Goal: Task Accomplishment & Management: Complete application form

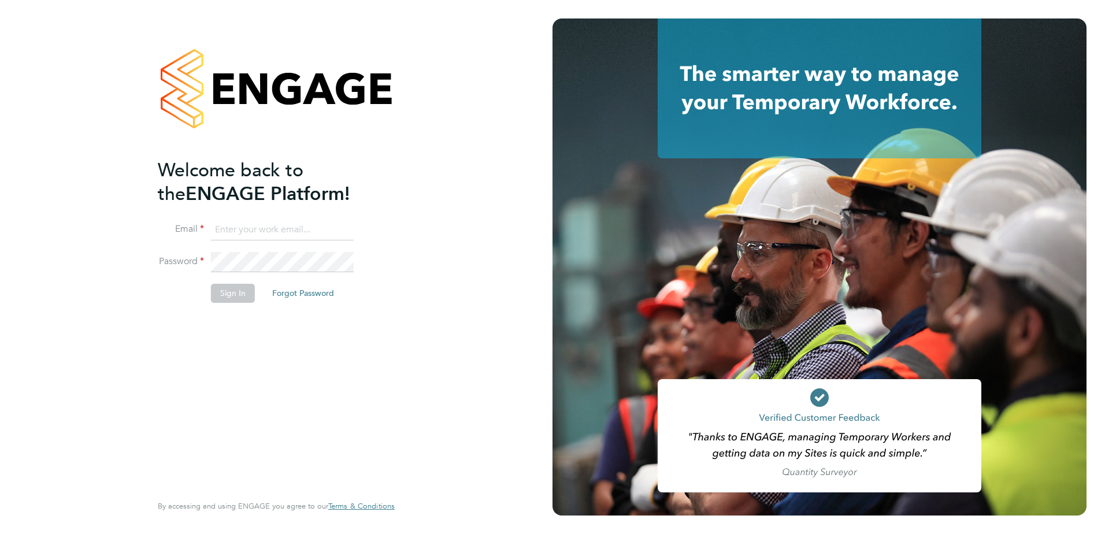
type input "[US_STATE][EMAIL_ADDRESS][DOMAIN_NAME]"
click at [238, 291] on button "Sign In" at bounding box center [233, 293] width 44 height 18
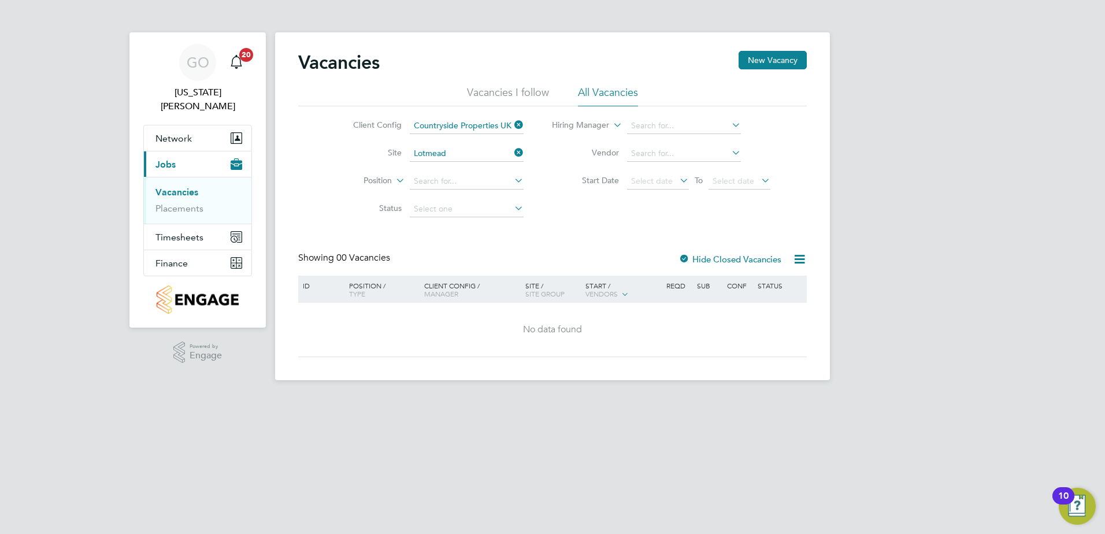
click at [512, 154] on icon at bounding box center [512, 152] width 0 height 16
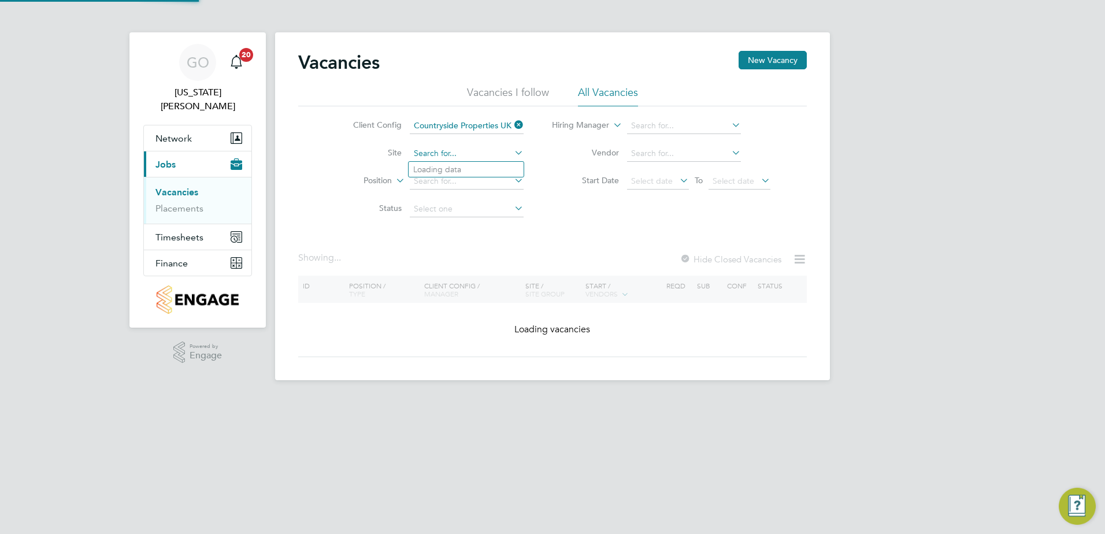
click at [447, 153] on input at bounding box center [467, 154] width 114 height 16
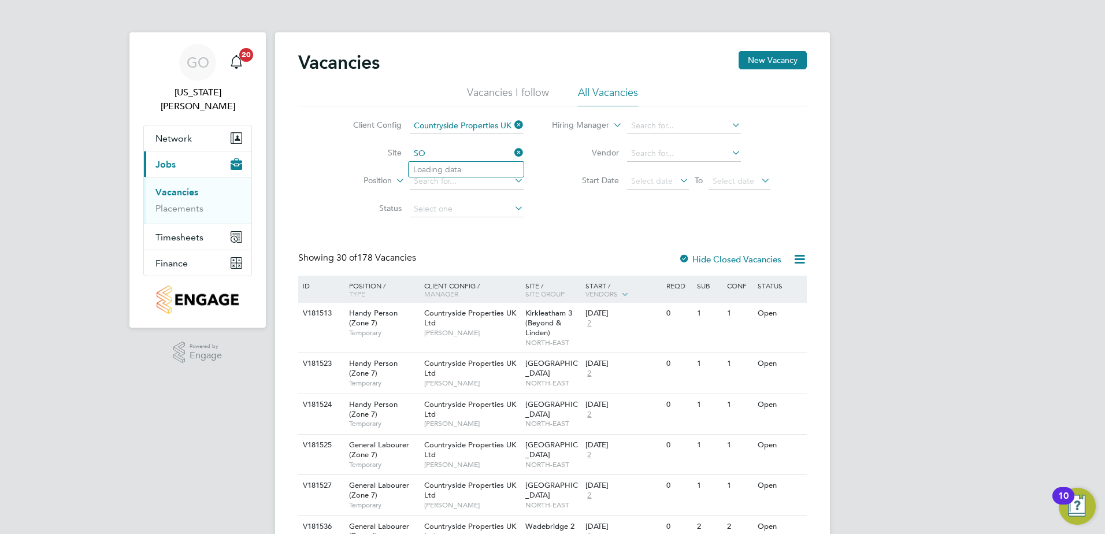
type input "S"
type input "W"
click at [600, 217] on div "Client Config Countryside Properties UK Ltd Site Position Status Hiring Manager…" at bounding box center [552, 164] width 509 height 117
click at [512, 124] on icon at bounding box center [512, 125] width 0 height 16
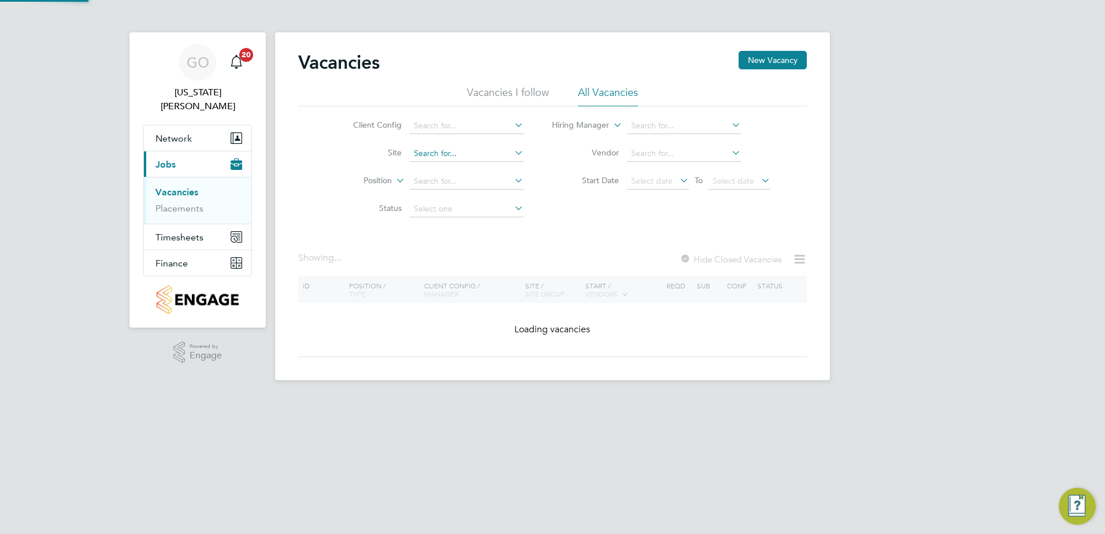
click at [429, 150] on input at bounding box center [467, 154] width 114 height 16
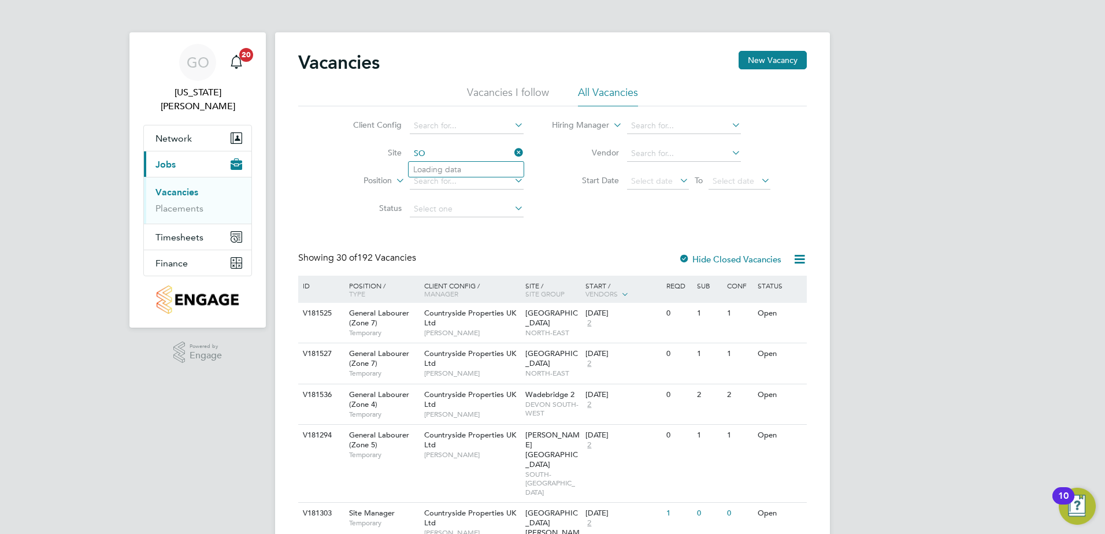
type input "S"
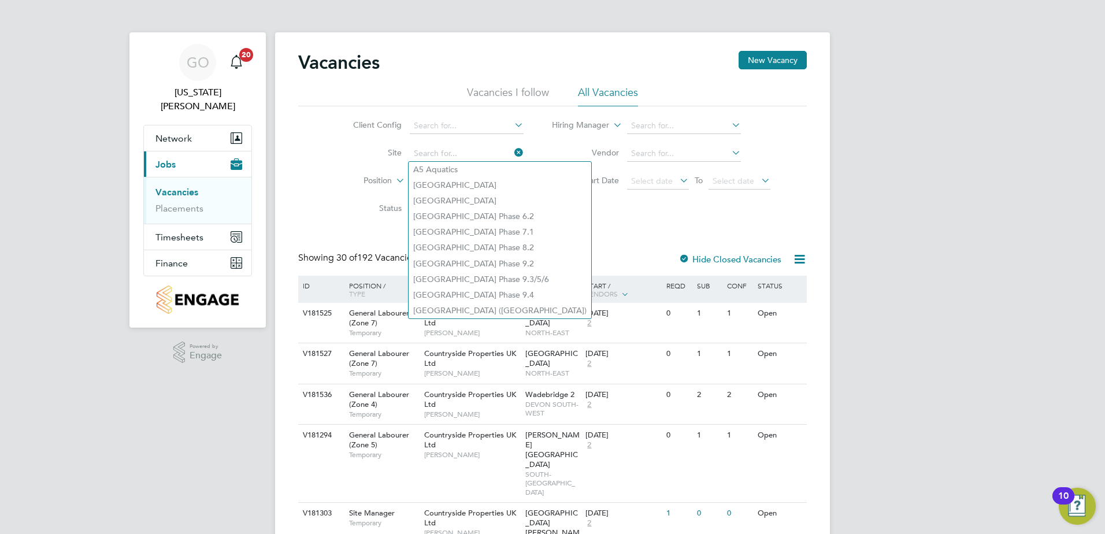
drag, startPoint x: 583, startPoint y: 213, endPoint x: 660, endPoint y: 255, distance: 87.7
click at [584, 213] on div "Client Config Site Position Status Hiring Manager Vendor Start Date Select date…" at bounding box center [552, 164] width 509 height 117
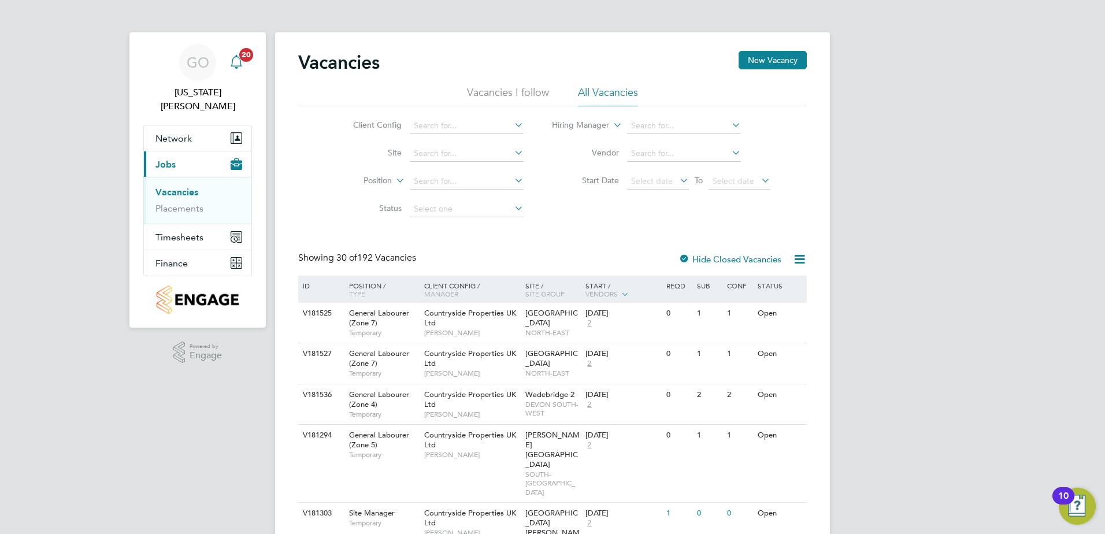
click at [238, 62] on icon "Main navigation" at bounding box center [236, 62] width 14 height 14
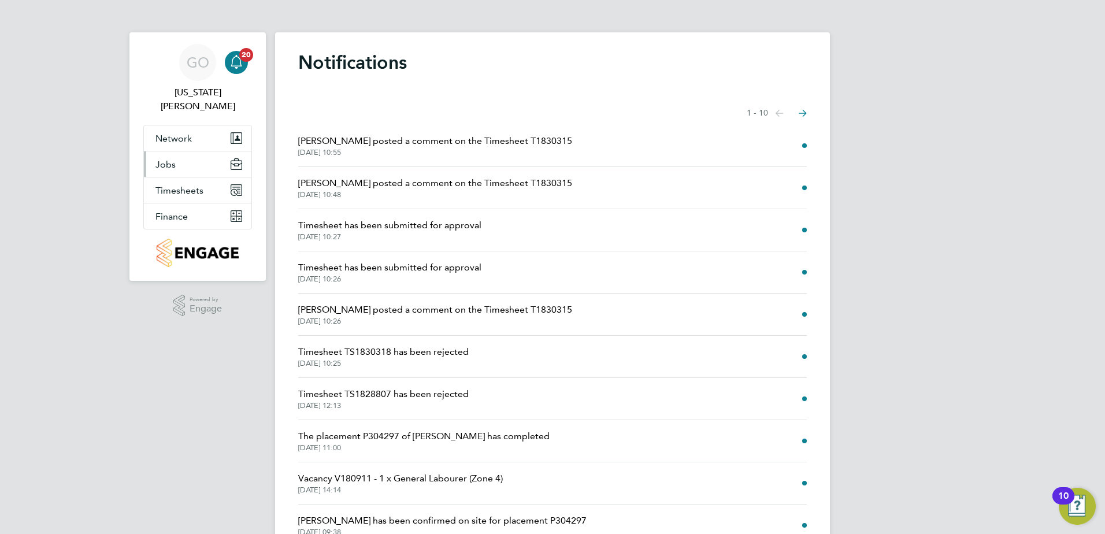
click at [177, 151] on button "Jobs" at bounding box center [197, 163] width 107 height 25
click at [179, 151] on button "Jobs" at bounding box center [197, 163] width 107 height 25
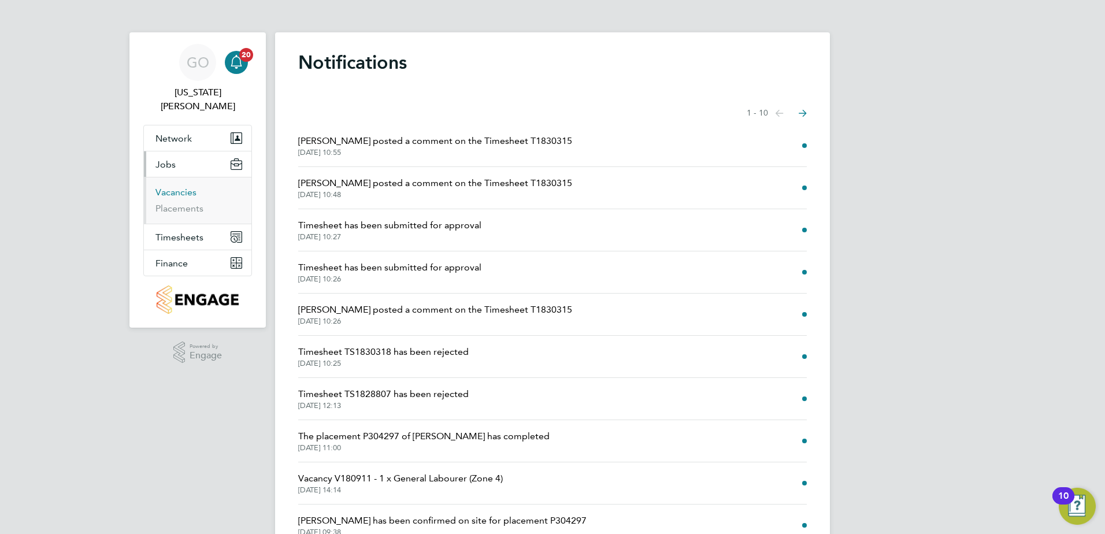
click at [184, 187] on link "Vacancies" at bounding box center [175, 192] width 41 height 11
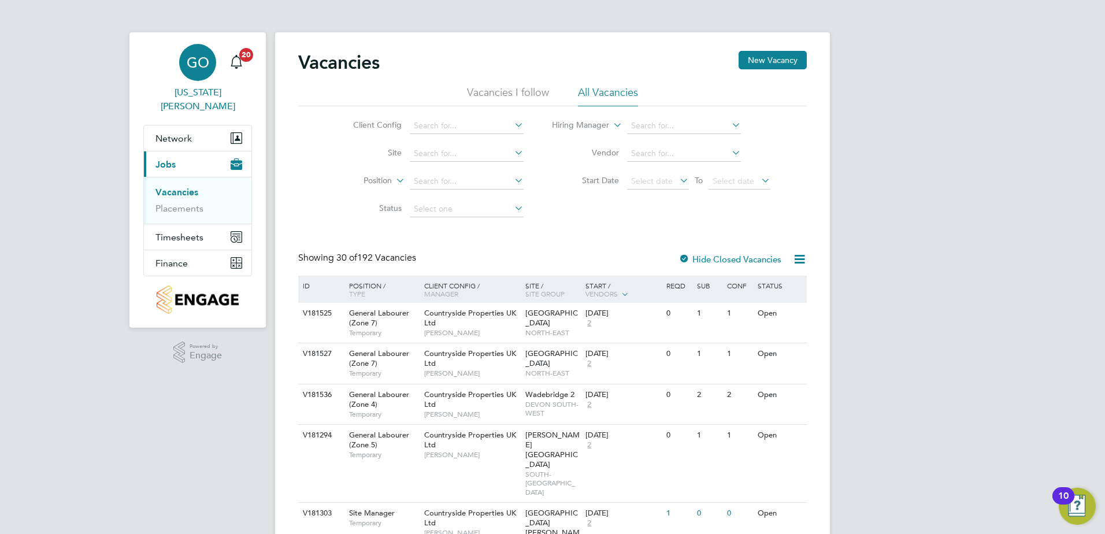
click at [207, 67] on span "GO" at bounding box center [198, 62] width 23 height 15
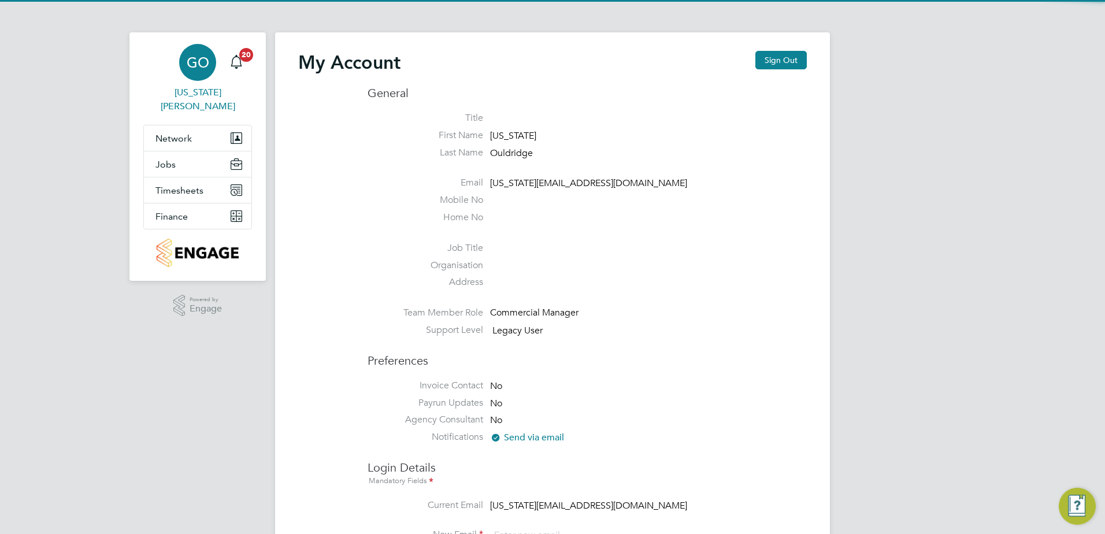
type input "[US_STATE][EMAIL_ADDRESS][DOMAIN_NAME]"
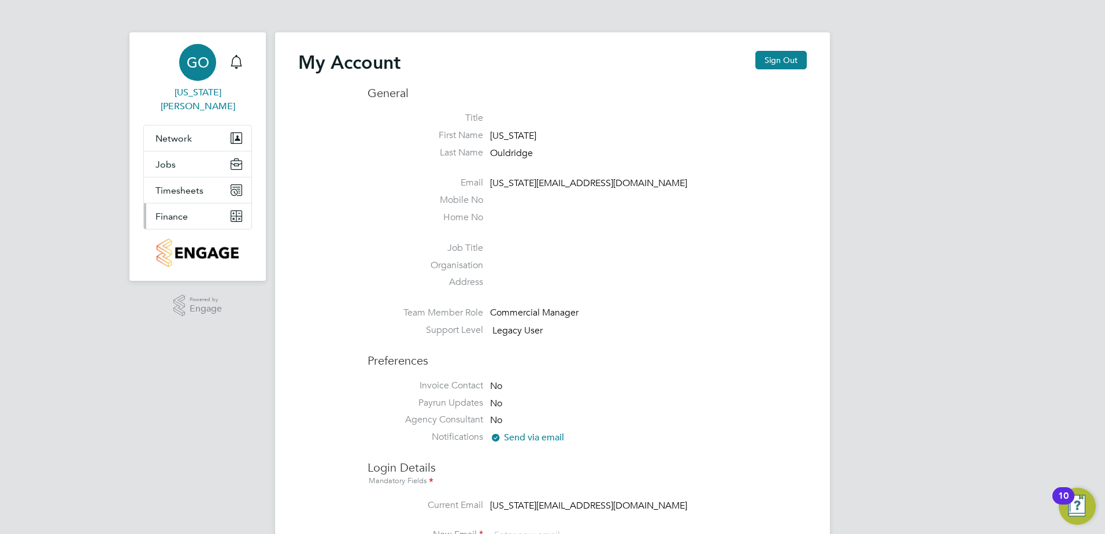
click at [235, 211] on icon "Main navigation" at bounding box center [233, 213] width 5 height 5
click at [189, 203] on button "Finance" at bounding box center [197, 215] width 107 height 25
click at [174, 185] on span "Timesheets" at bounding box center [179, 190] width 48 height 11
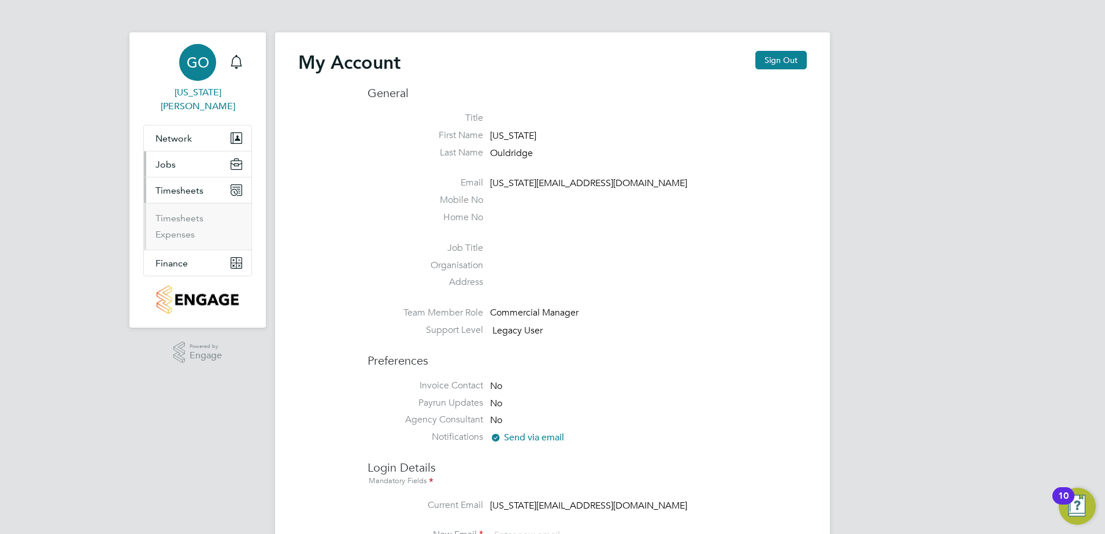
click at [176, 155] on button "Jobs" at bounding box center [197, 163] width 107 height 25
click at [173, 125] on button "Network" at bounding box center [197, 137] width 107 height 25
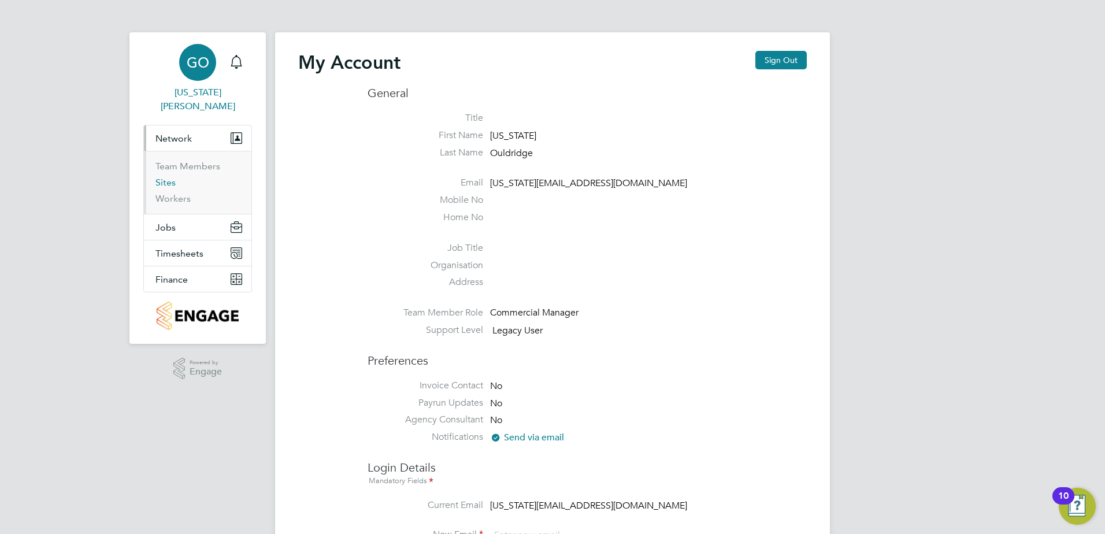
click at [171, 177] on link "Sites" at bounding box center [165, 182] width 20 height 11
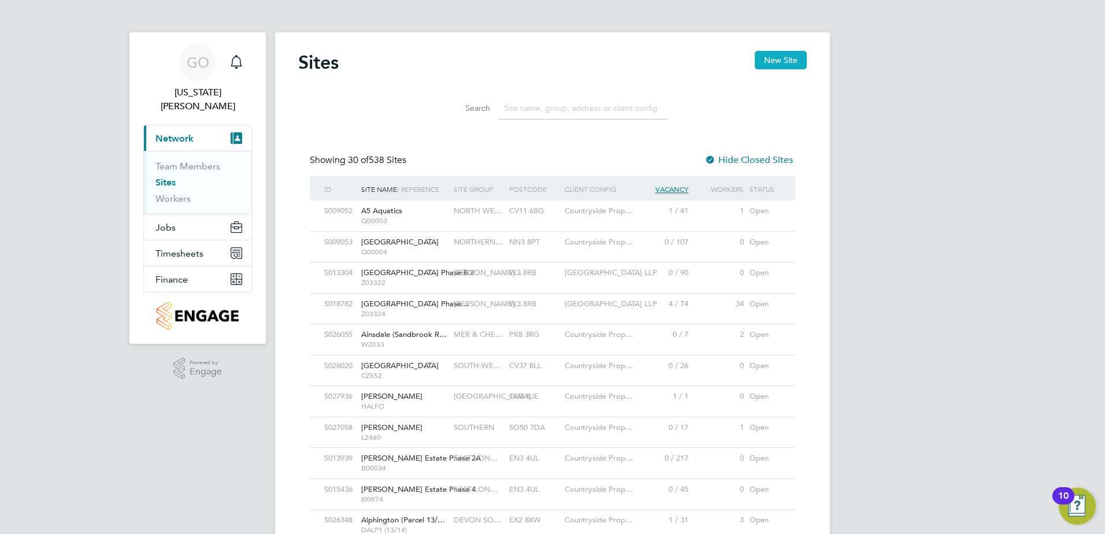
click at [781, 64] on button "New Site" at bounding box center [781, 60] width 52 height 18
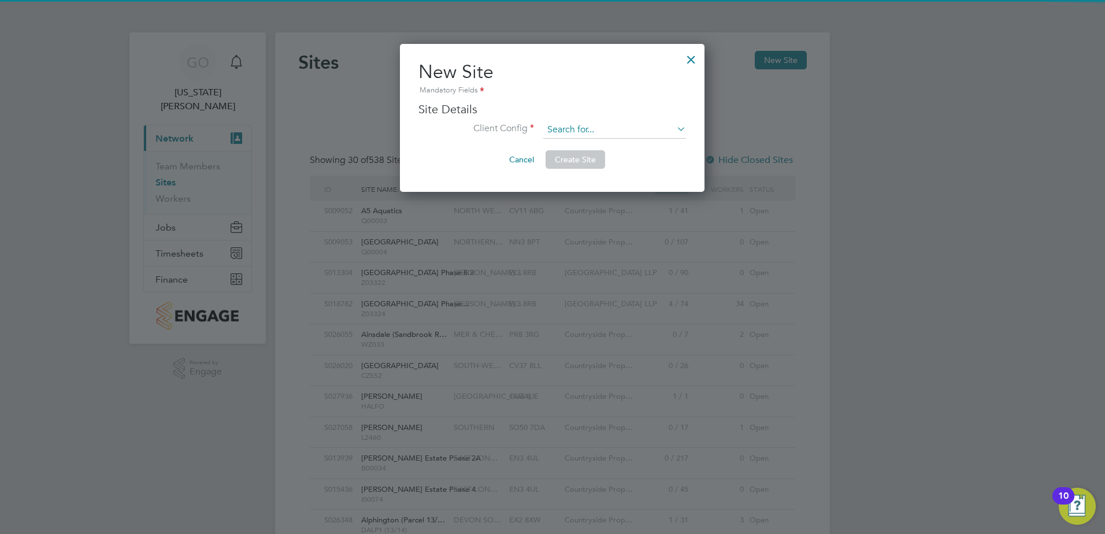
click at [562, 130] on input at bounding box center [614, 129] width 143 height 17
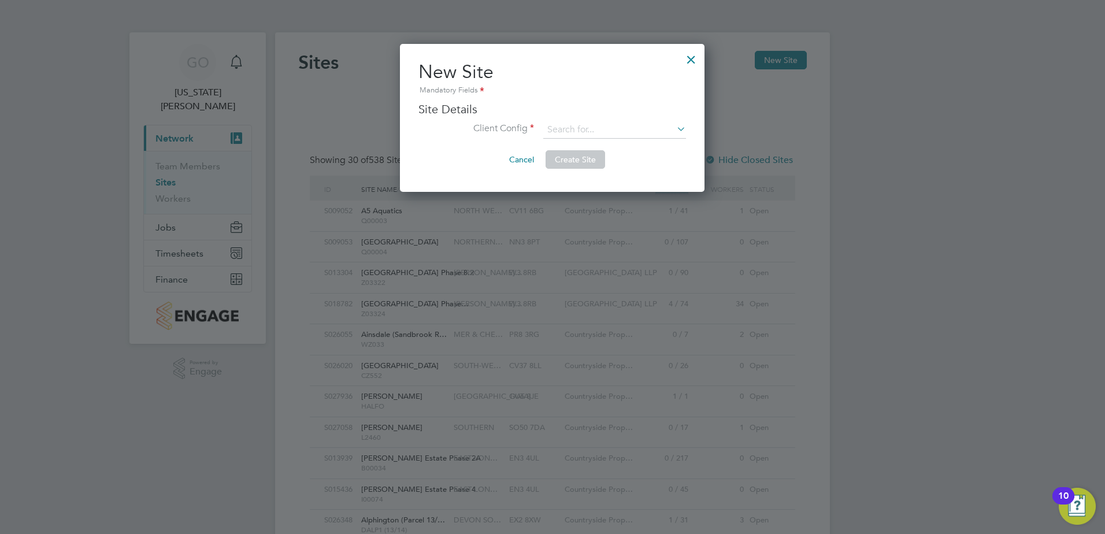
click at [658, 275] on li "Countryside Properties UK Ltd" at bounding box center [686, 283] width 287 height 16
type input "Countryside Properties UK Ltd"
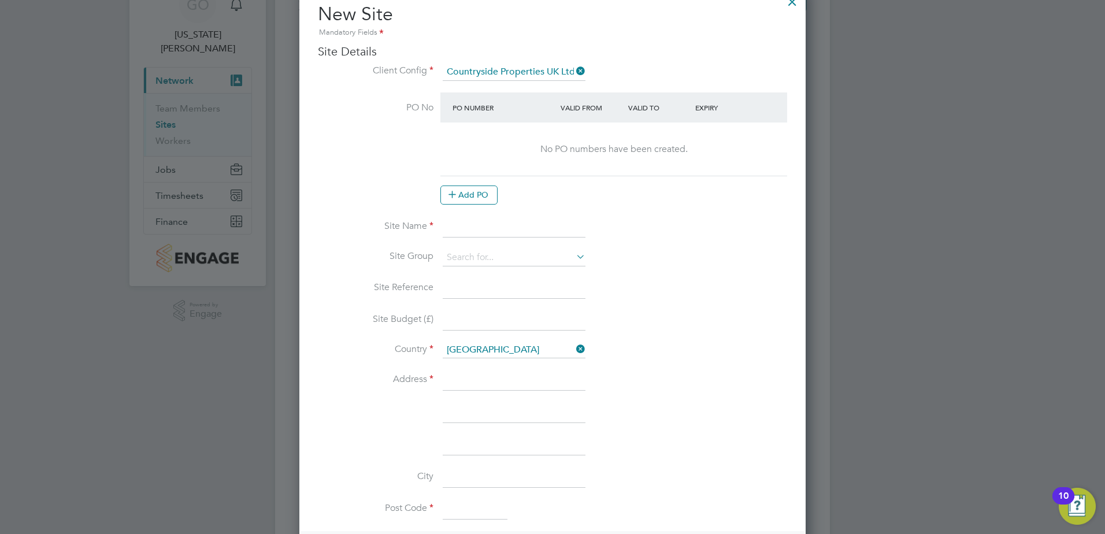
click at [507, 226] on input at bounding box center [514, 227] width 143 height 21
type input "s"
type input "[GEOGRAPHIC_DATA][PERSON_NAME]"
click at [514, 257] on input at bounding box center [514, 257] width 143 height 17
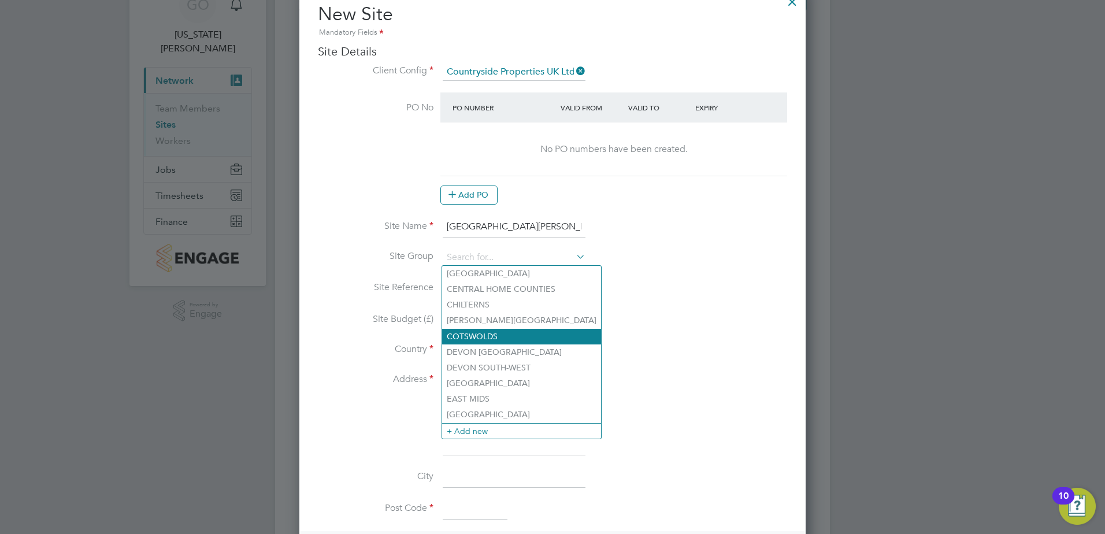
click at [490, 331] on li "COTSWOLDS" at bounding box center [521, 337] width 159 height 16
type input "COTSWOLDS"
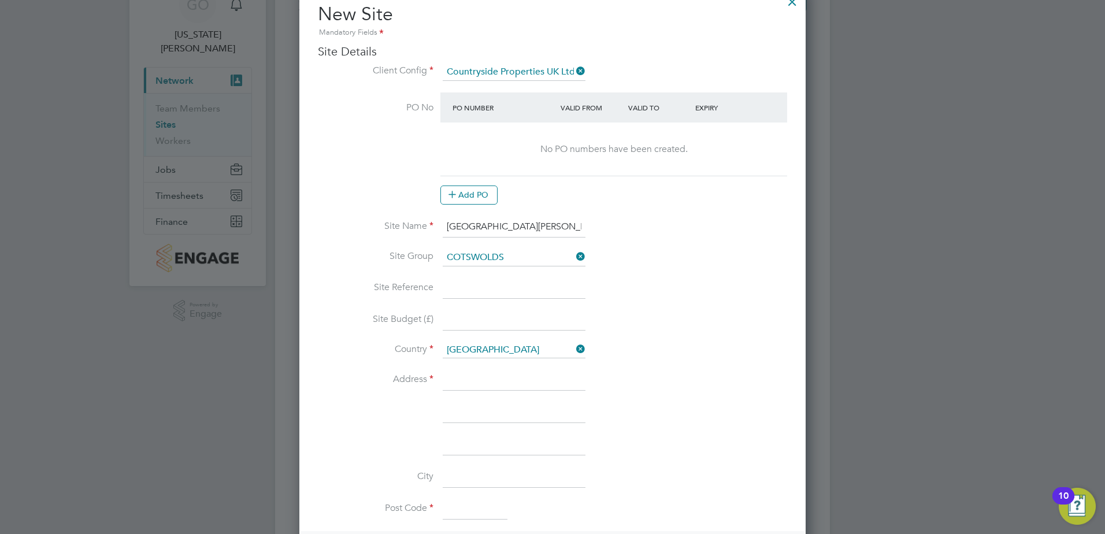
click at [468, 288] on input at bounding box center [514, 288] width 143 height 21
click at [475, 382] on input at bounding box center [514, 380] width 143 height 21
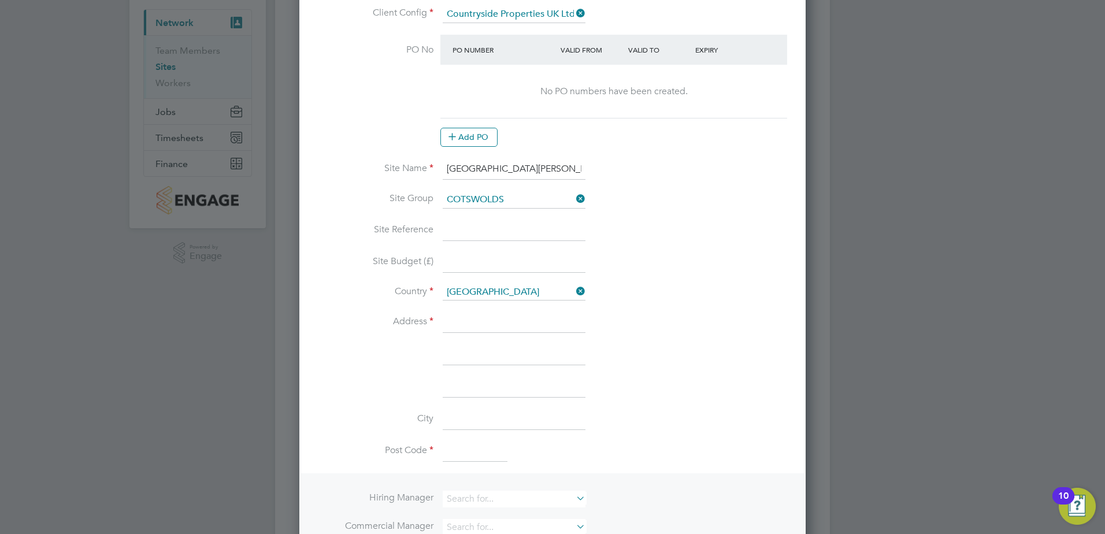
click at [454, 320] on input at bounding box center [514, 322] width 143 height 21
click at [455, 321] on input at bounding box center [514, 322] width 143 height 21
click at [670, 307] on li "Country [GEOGRAPHIC_DATA]" at bounding box center [552, 298] width 469 height 28
click at [453, 319] on input at bounding box center [514, 322] width 143 height 21
type input "Vistry Homes"
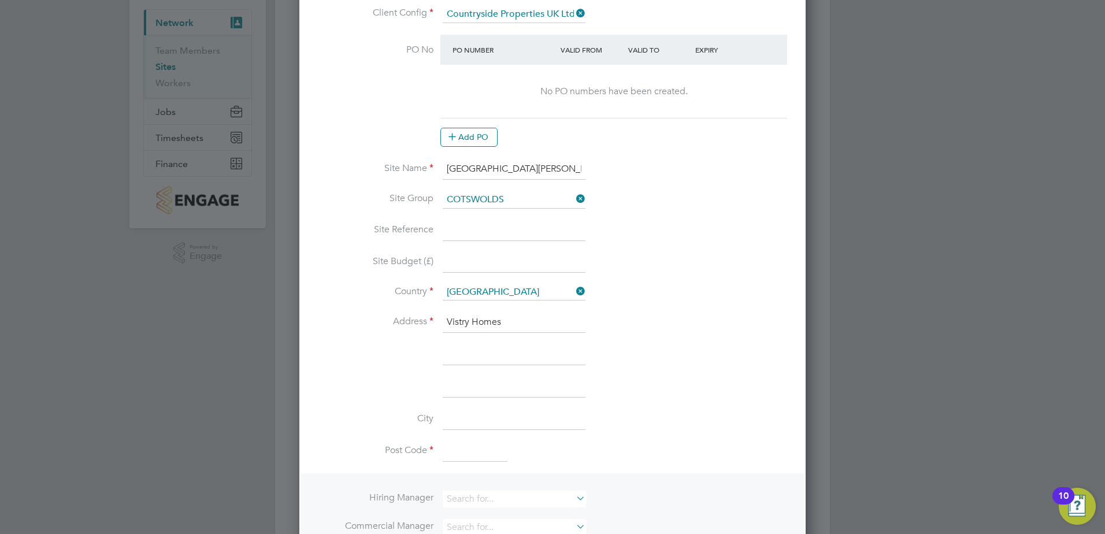
click at [472, 347] on input at bounding box center [514, 354] width 143 height 21
type input "Vicarage Lane"
click at [494, 381] on input at bounding box center [514, 387] width 143 height 21
click at [479, 384] on input "[GEOGRAPHIC_DATA][PERSON_NAME]" at bounding box center [514, 387] width 143 height 21
type input "[GEOGRAPHIC_DATA][PERSON_NAME]"
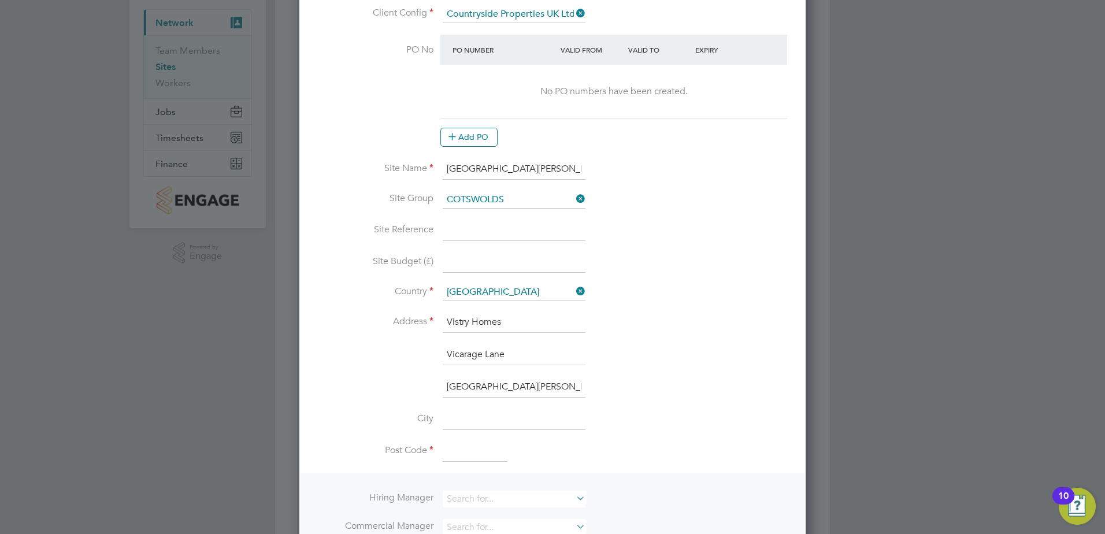
click at [478, 423] on input at bounding box center [514, 419] width 143 height 21
type input "Swindon"
click at [464, 451] on input at bounding box center [475, 452] width 65 height 21
type input "SN3 4FL"
click at [690, 353] on li "Vicarage Lane" at bounding box center [552, 360] width 469 height 32
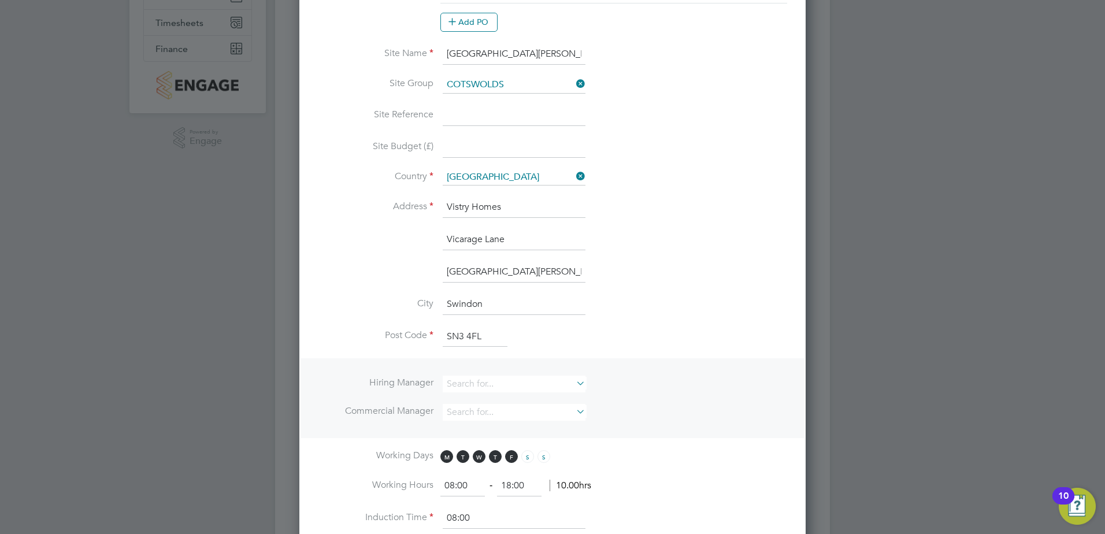
scroll to position [231, 0]
click at [490, 381] on input at bounding box center [514, 383] width 143 height 17
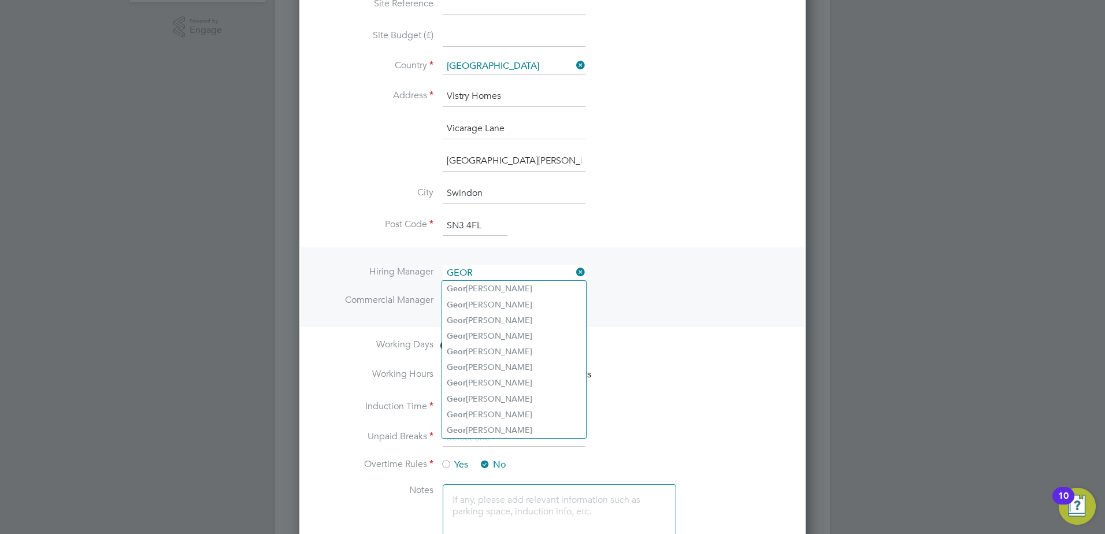
scroll to position [347, 0]
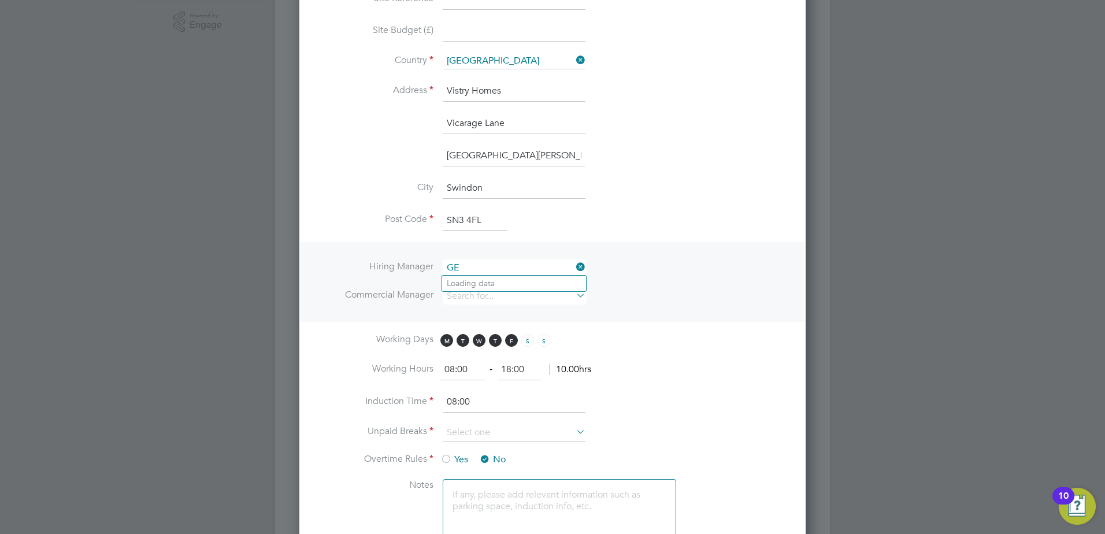
type input "G"
type input "C"
click at [668, 276] on li "Hiring Manager" at bounding box center [552, 273] width 469 height 28
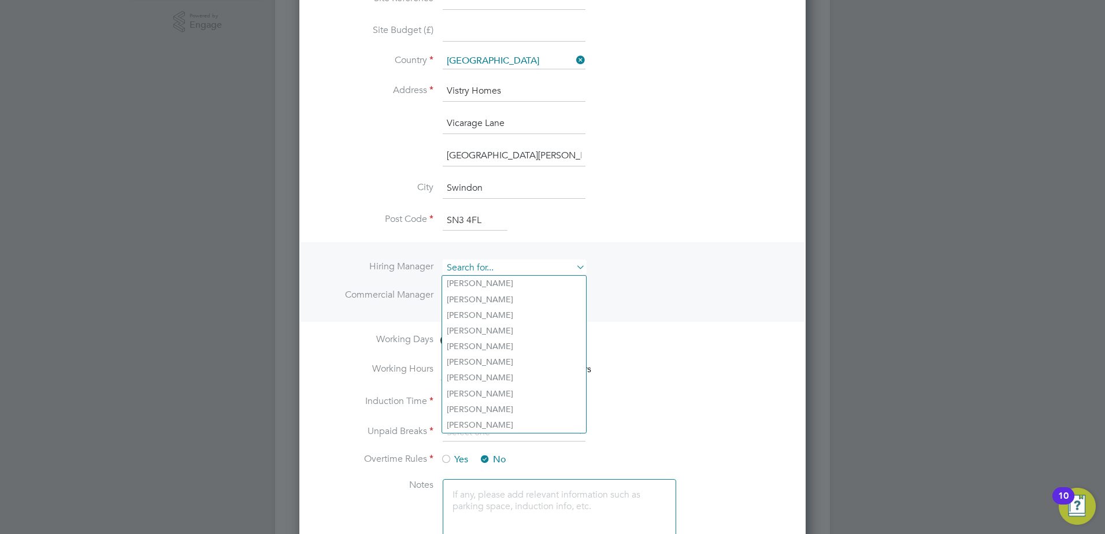
click at [535, 268] on input at bounding box center [514, 267] width 143 height 17
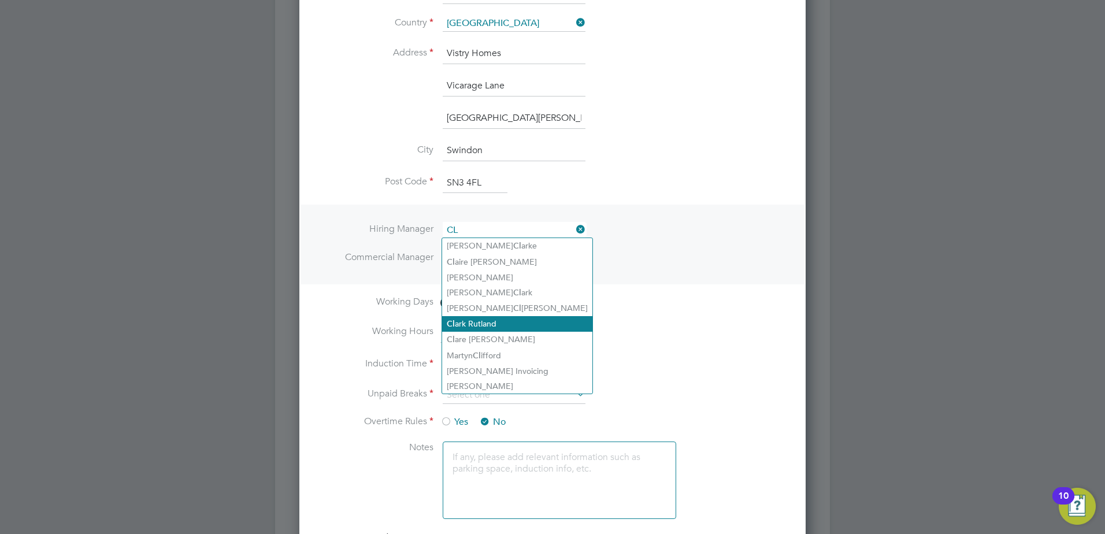
scroll to position [405, 0]
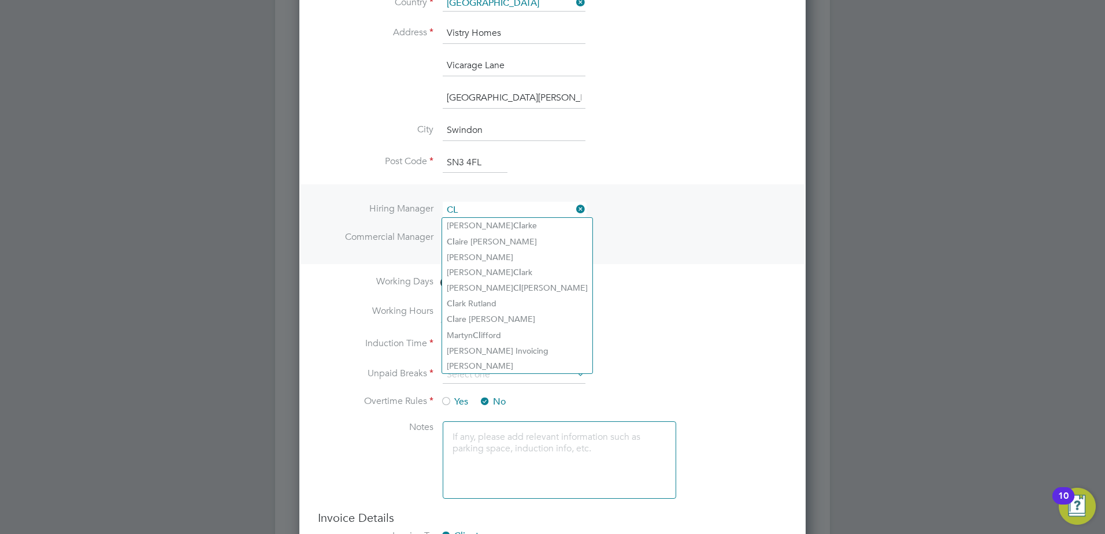
click at [465, 206] on input "CL" at bounding box center [514, 210] width 143 height 17
type input "C"
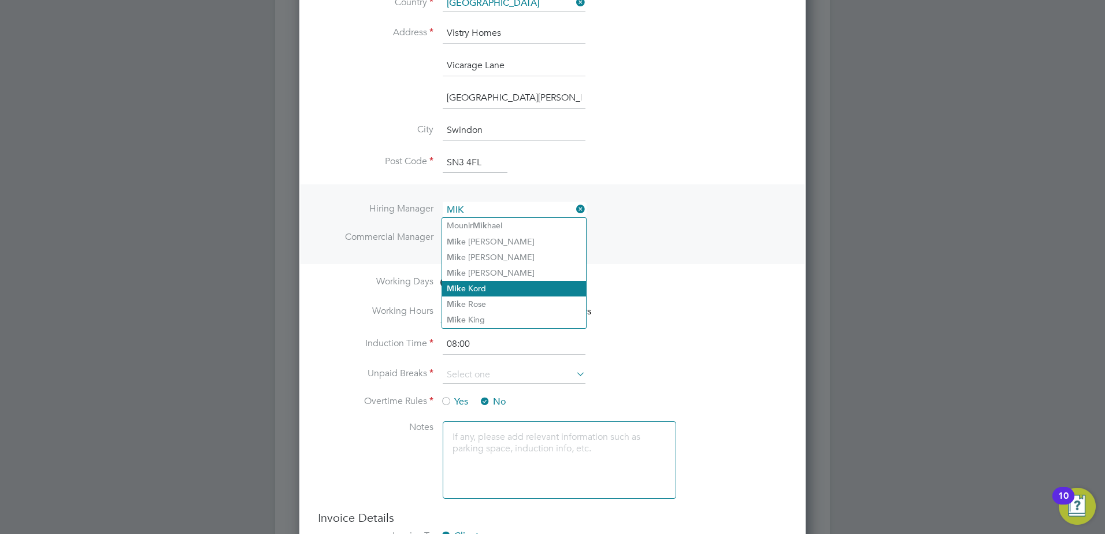
click at [469, 286] on li "[PERSON_NAME]" at bounding box center [514, 289] width 144 height 16
type input "[PERSON_NAME]"
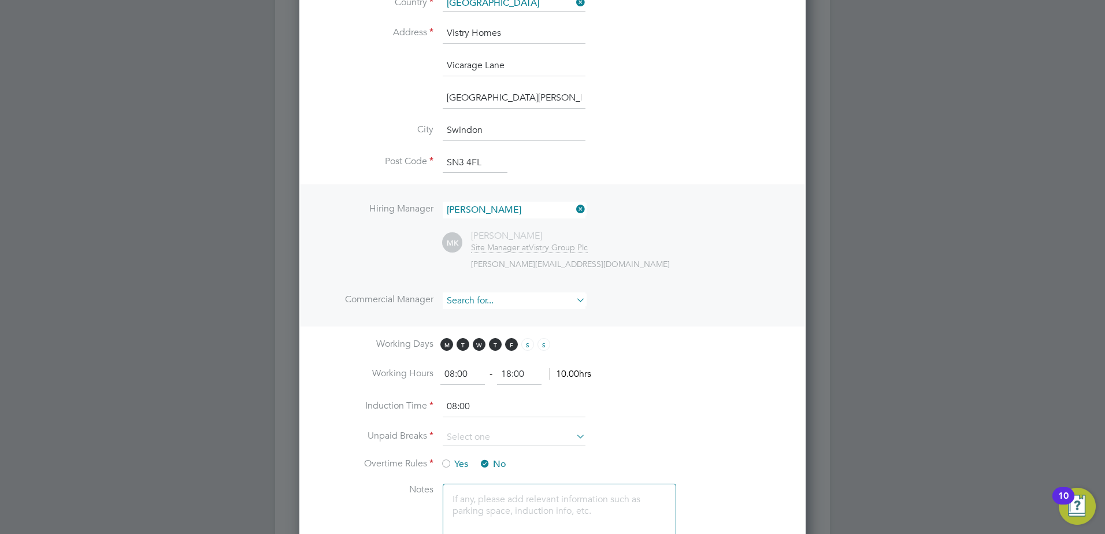
click at [480, 303] on input at bounding box center [514, 300] width 143 height 17
click at [505, 316] on li "[US_STATE][PERSON_NAME]" at bounding box center [514, 317] width 144 height 16
type input "[US_STATE][PERSON_NAME]"
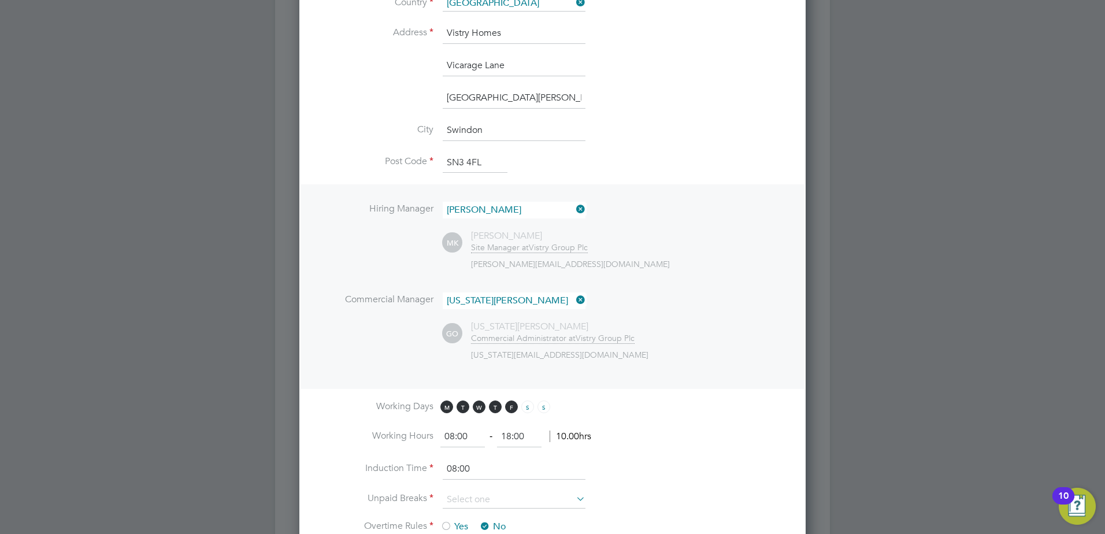
scroll to position [1150, 507]
click at [574, 209] on icon at bounding box center [574, 209] width 0 height 16
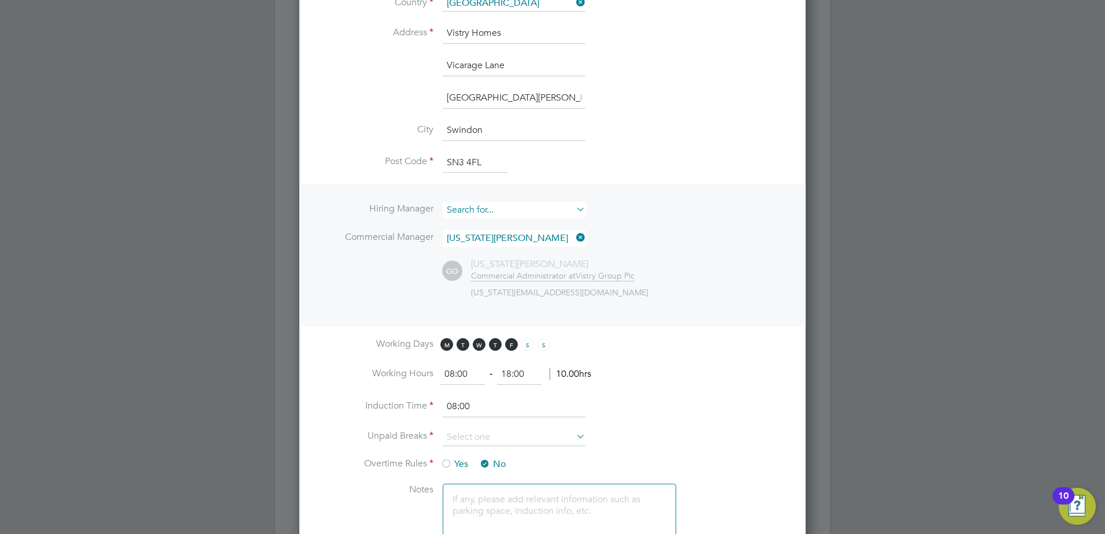
click at [492, 210] on input at bounding box center [514, 210] width 143 height 17
type input "C"
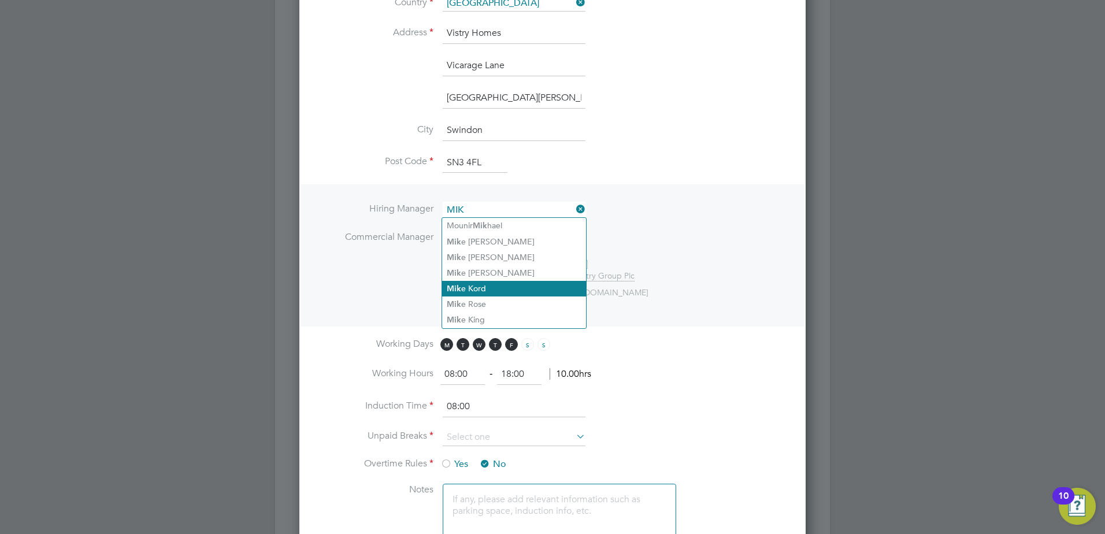
click at [480, 287] on li "[PERSON_NAME]" at bounding box center [514, 289] width 144 height 16
type input "[PERSON_NAME]"
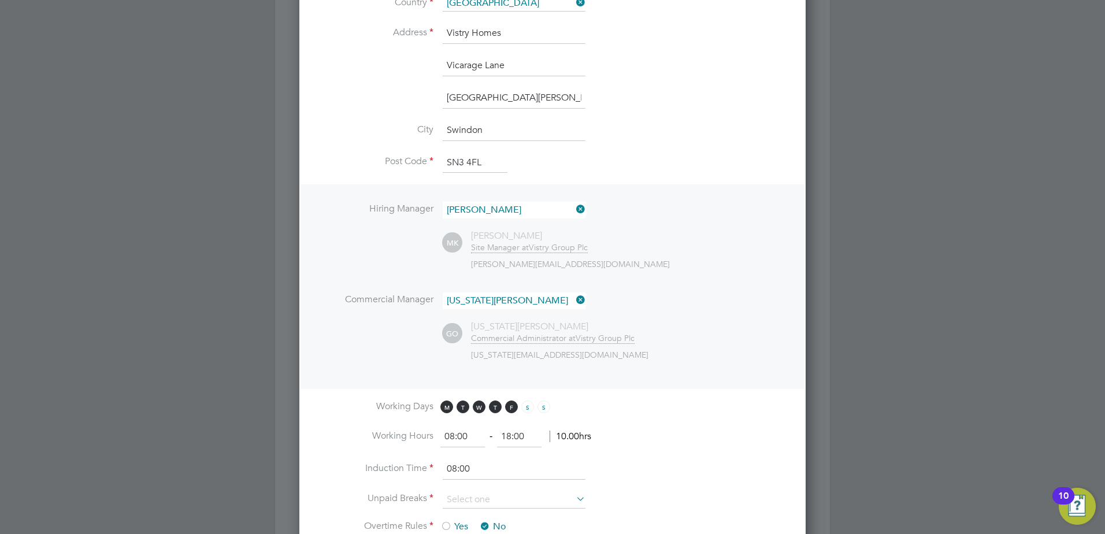
click at [727, 225] on li "Hiring Manager [PERSON_NAME]" at bounding box center [552, 216] width 469 height 28
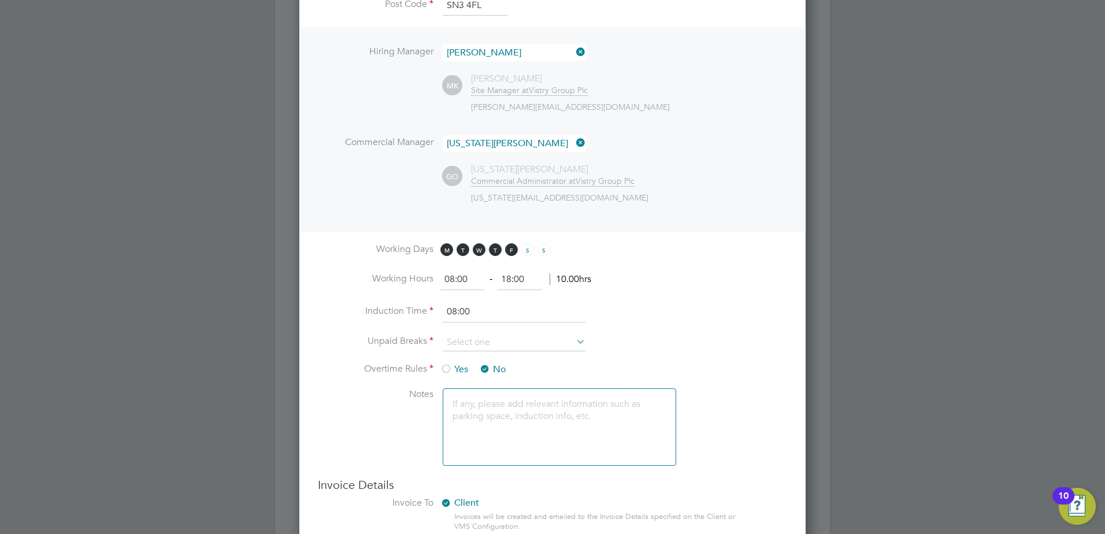
scroll to position [578, 0]
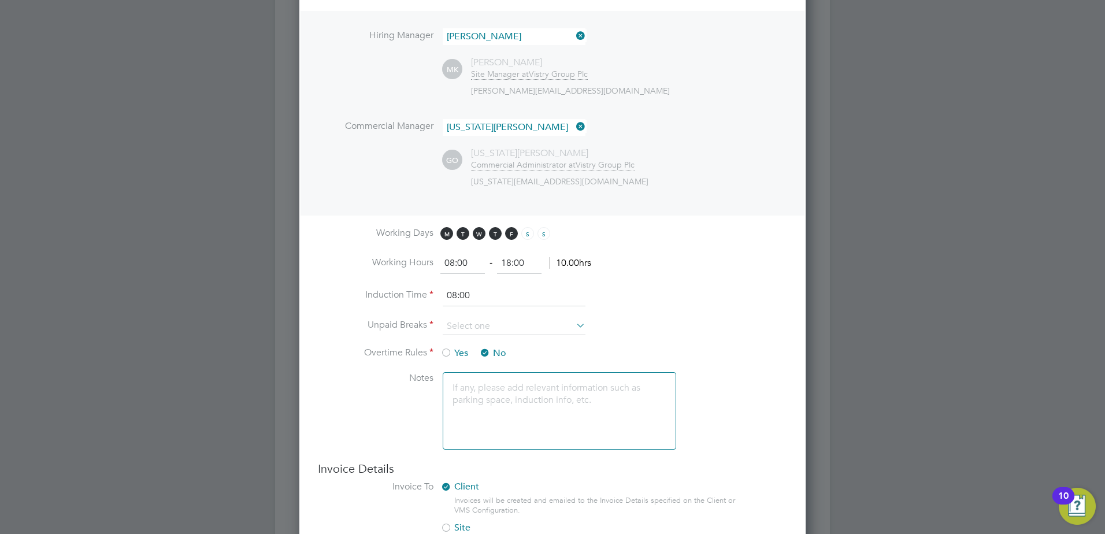
click at [453, 262] on input "08:00" at bounding box center [462, 263] width 45 height 21
click at [463, 262] on input "07:00" at bounding box center [462, 263] width 45 height 21
type input "07:30"
click at [508, 257] on input "18:00" at bounding box center [519, 263] width 45 height 21
click at [512, 260] on input "18:00" at bounding box center [519, 263] width 45 height 21
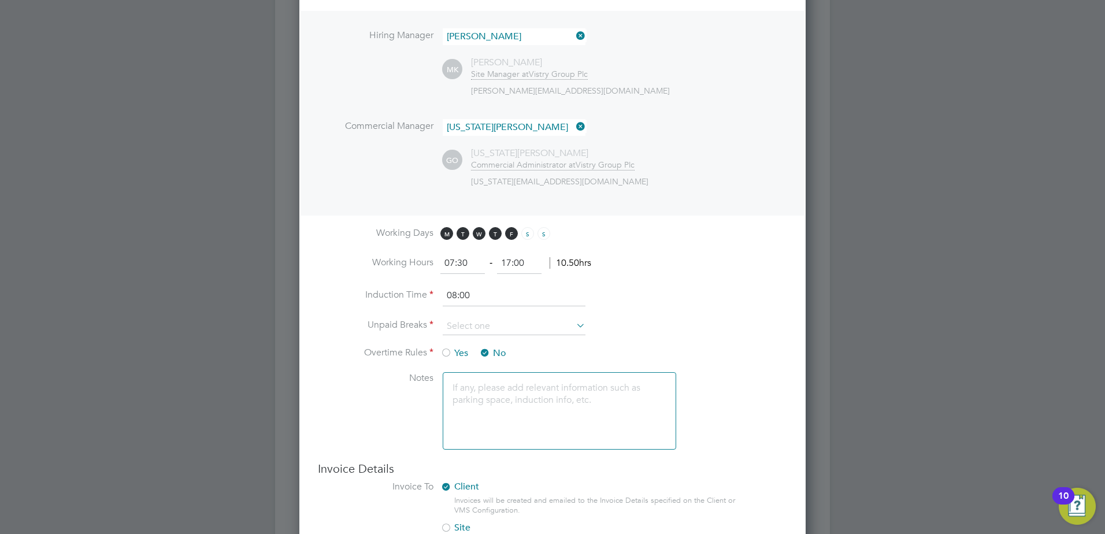
type input "17:00"
click at [738, 272] on li "Working Hours 07:30 ‐ 17:00 10.50hrs" at bounding box center [552, 269] width 469 height 32
click at [476, 324] on input at bounding box center [514, 326] width 143 height 17
click at [465, 374] on li "30 mins" at bounding box center [514, 372] width 144 height 15
type input "30 mins"
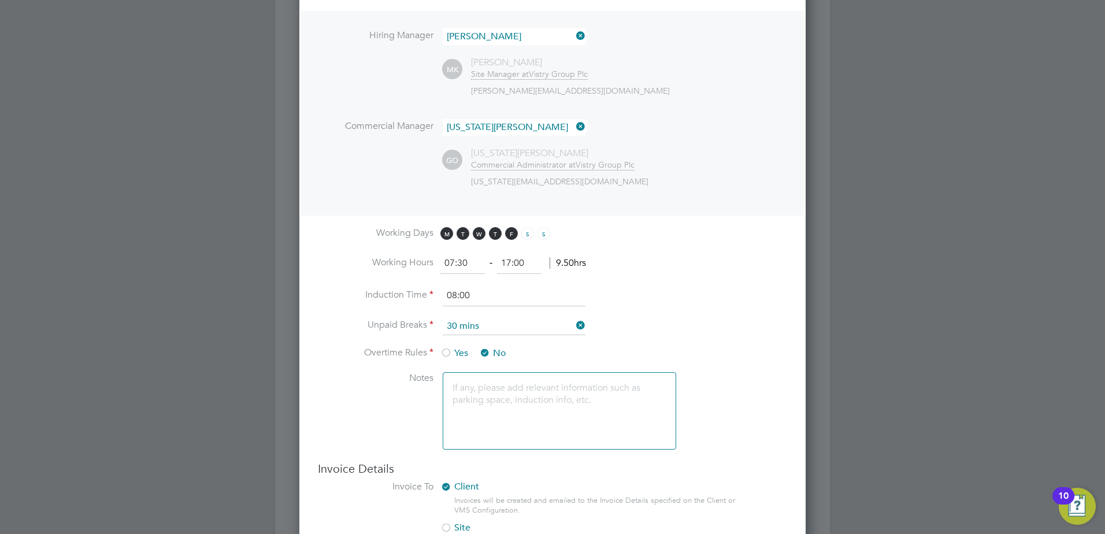
click at [704, 309] on li "Induction Time 08:00" at bounding box center [552, 302] width 469 height 32
click at [457, 319] on input at bounding box center [514, 326] width 143 height 17
click at [473, 401] on li "60 mins" at bounding box center [514, 402] width 144 height 15
type input "60 mins"
click at [630, 324] on li "Unpaid Breaks 60 mins" at bounding box center [552, 332] width 469 height 29
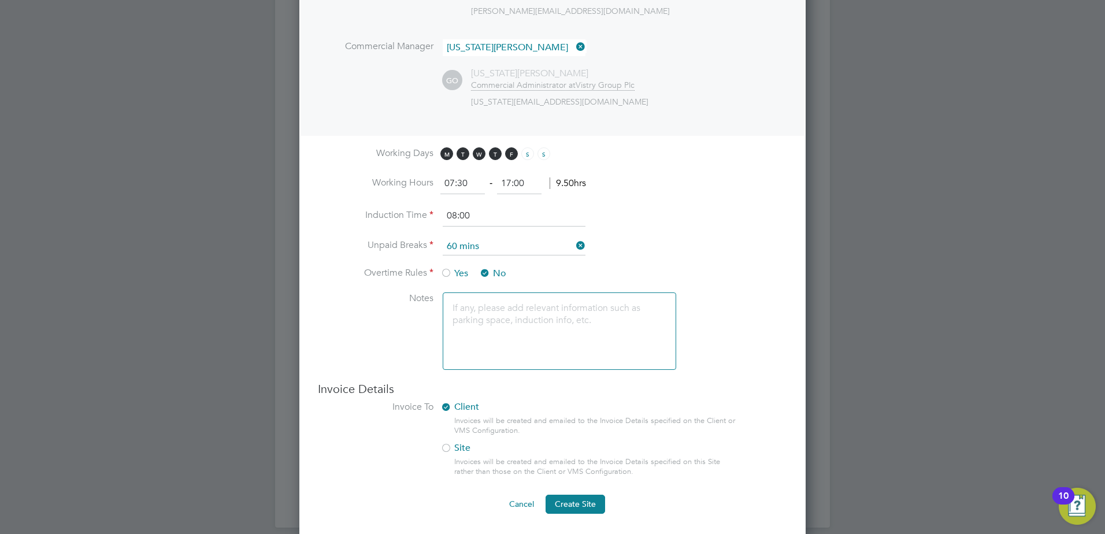
scroll to position [670, 0]
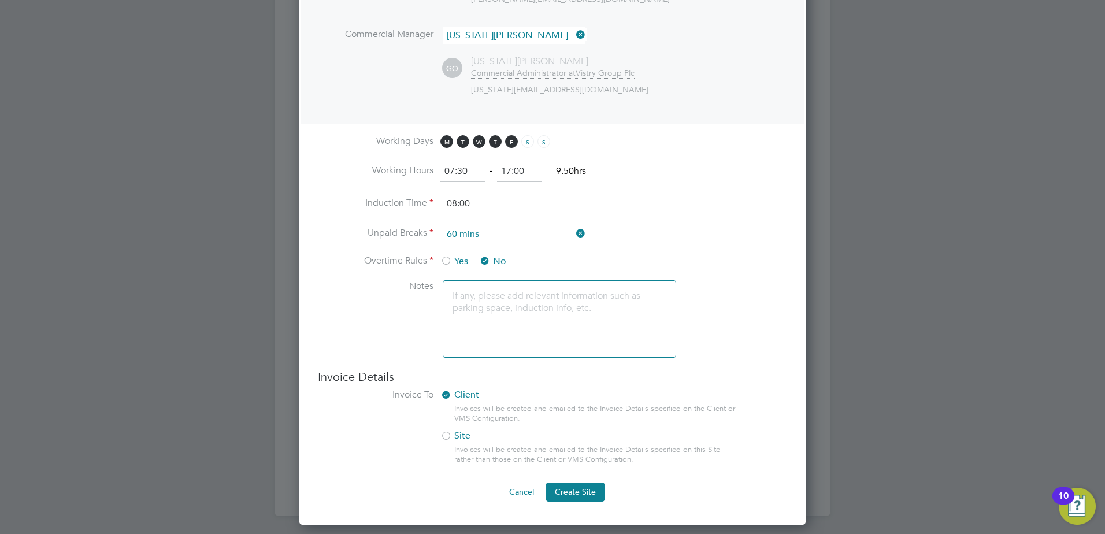
click at [451, 437] on div at bounding box center [446, 437] width 12 height 12
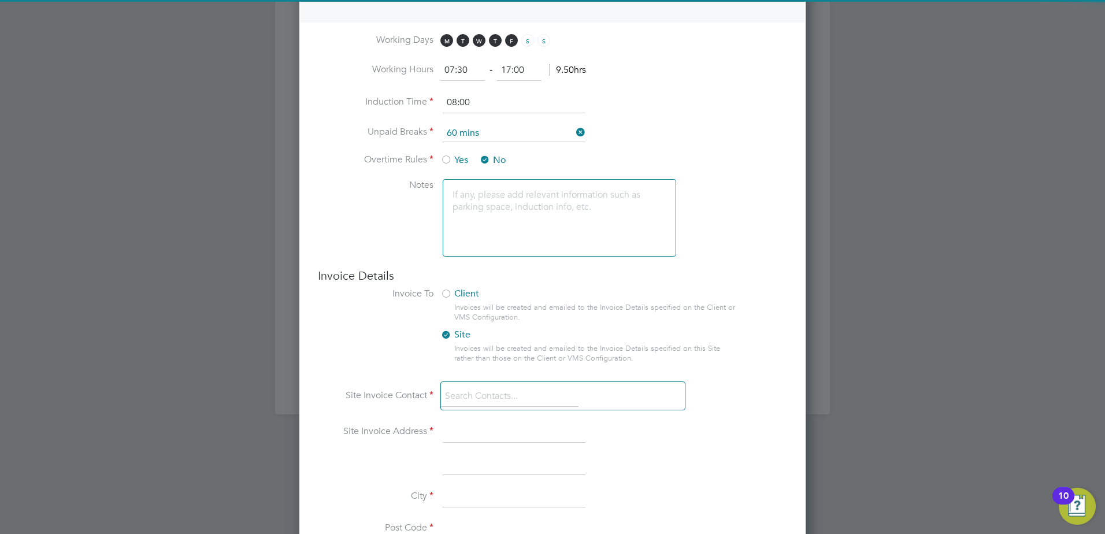
scroll to position [785, 0]
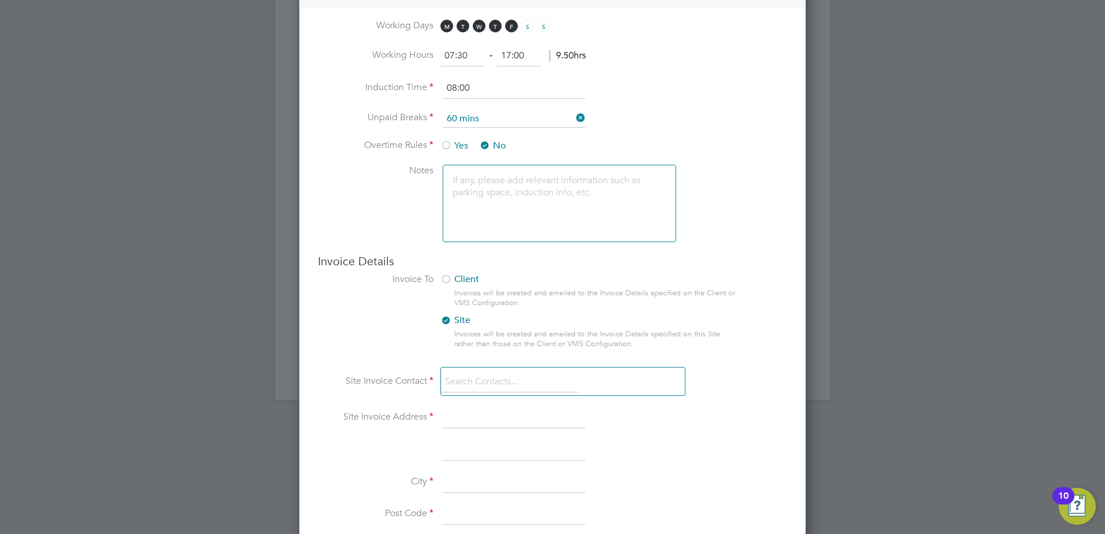
click at [465, 383] on input at bounding box center [510, 382] width 138 height 21
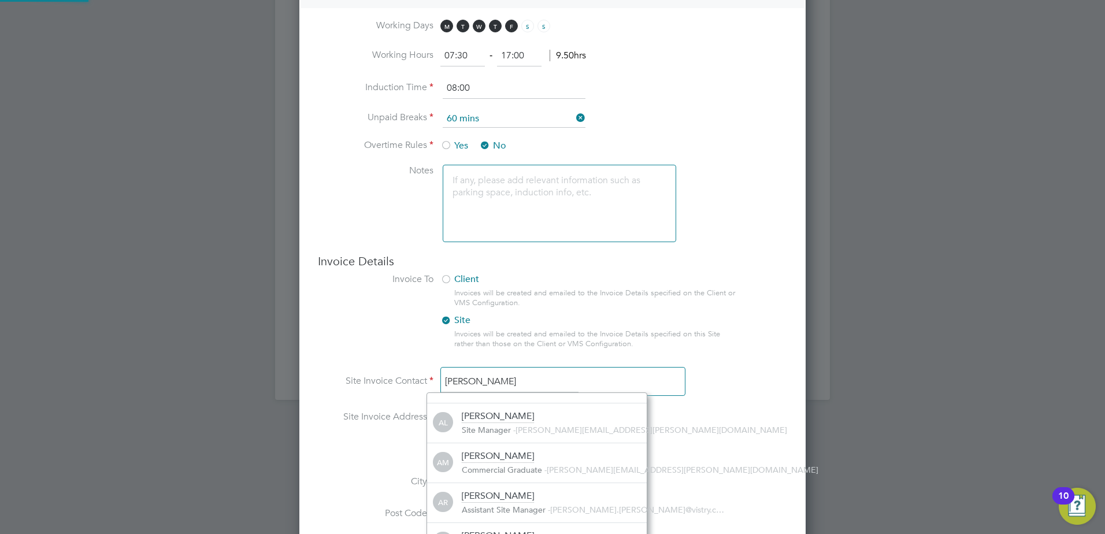
scroll to position [6, 6]
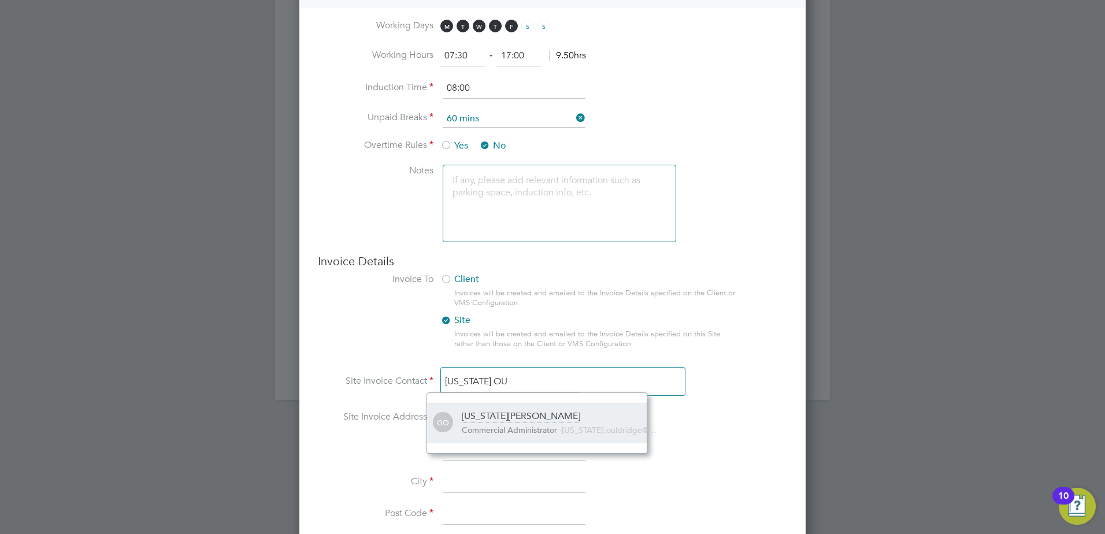
type input "[US_STATE] OU"
click at [499, 419] on div "[US_STATE][PERSON_NAME]" at bounding box center [521, 416] width 118 height 13
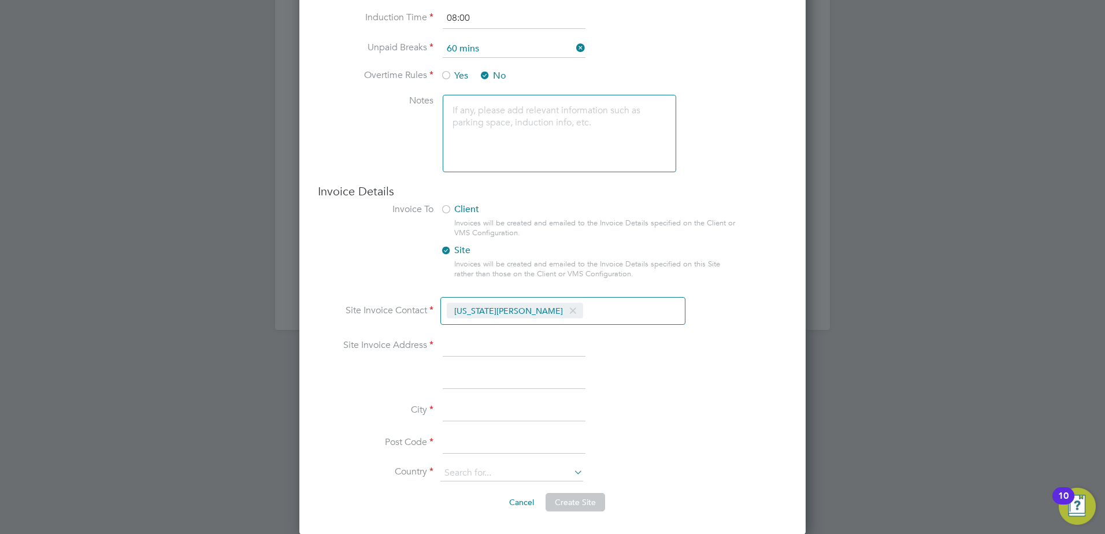
click at [451, 208] on div at bounding box center [446, 211] width 12 height 12
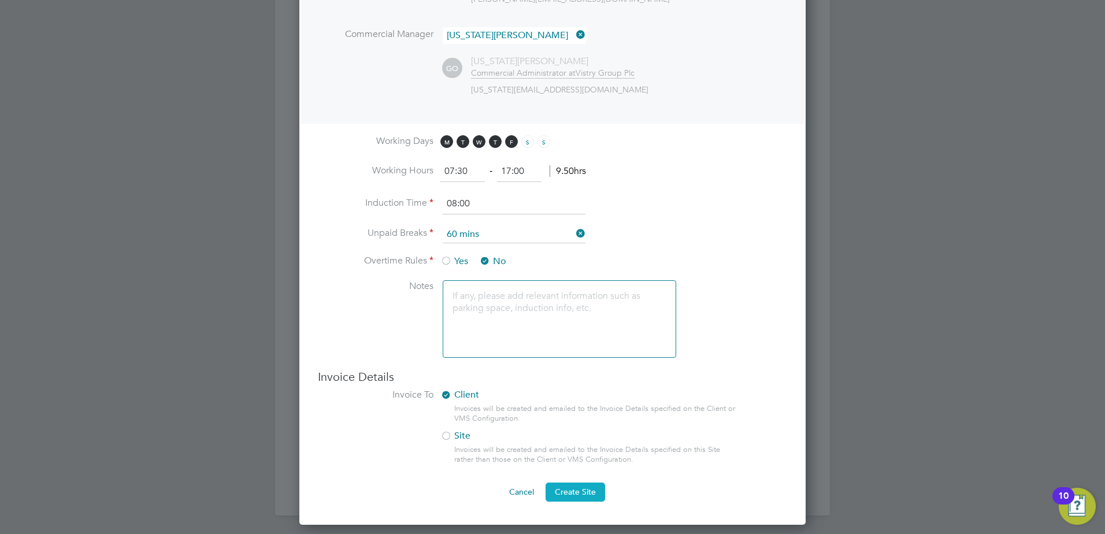
click at [570, 495] on span "Create Site" at bounding box center [575, 492] width 41 height 10
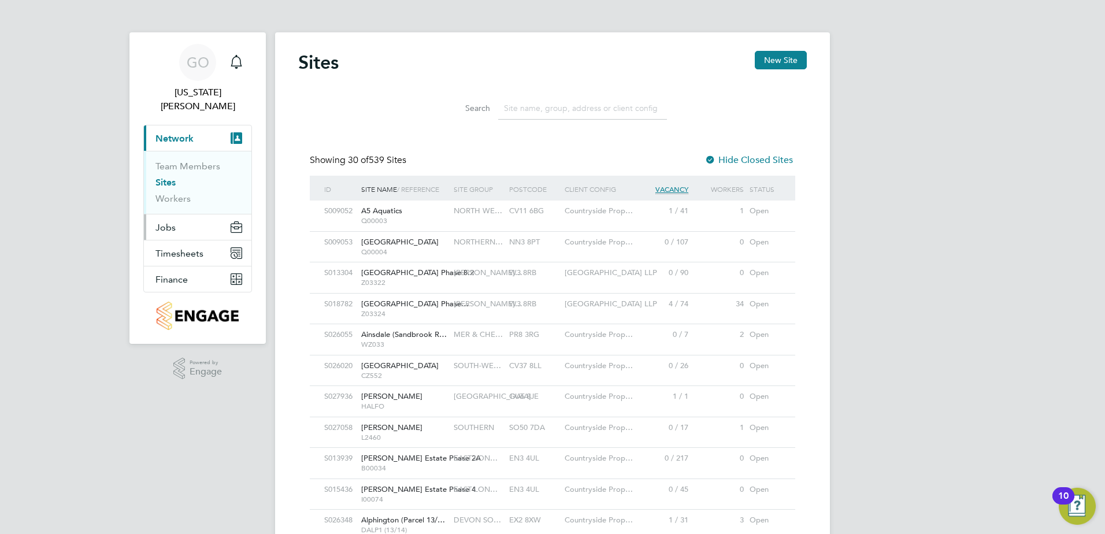
click at [199, 218] on button "Jobs" at bounding box center [197, 226] width 107 height 25
click at [176, 214] on button "Jobs" at bounding box center [197, 226] width 107 height 25
click at [165, 222] on span "Jobs" at bounding box center [165, 227] width 20 height 11
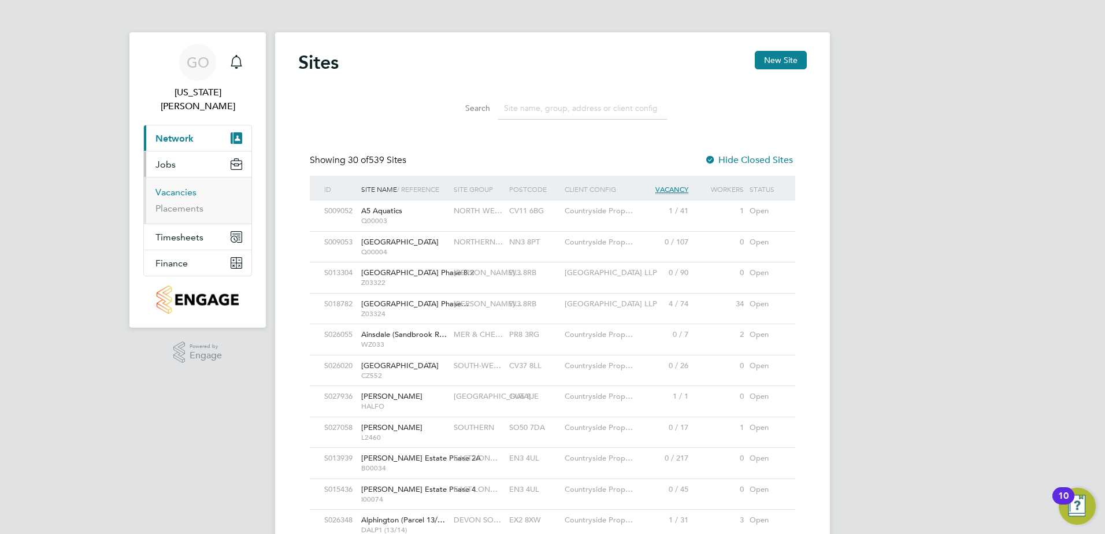
click at [176, 187] on link "Vacancies" at bounding box center [175, 192] width 41 height 11
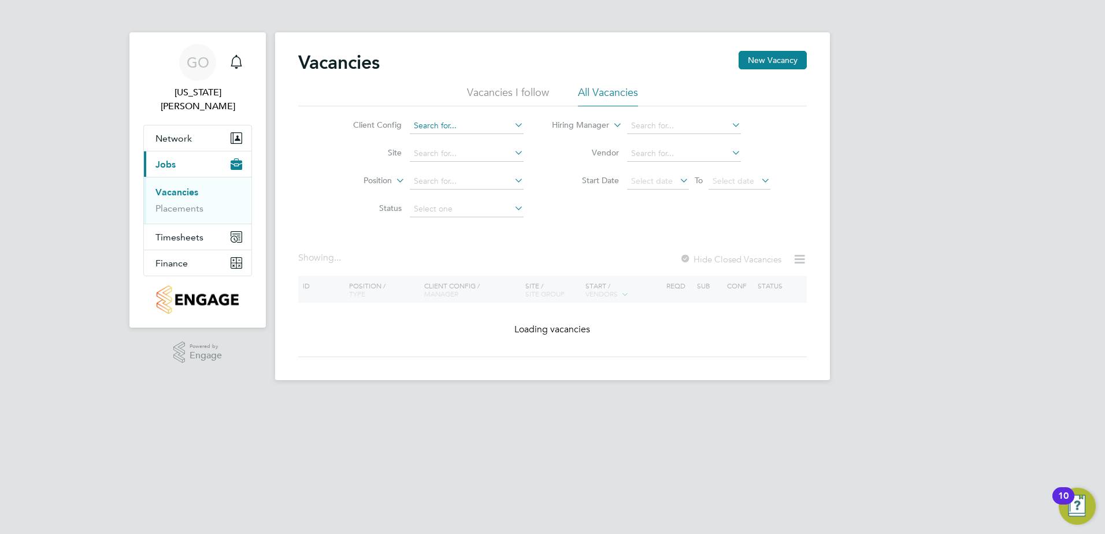
click at [433, 127] on input at bounding box center [467, 126] width 114 height 16
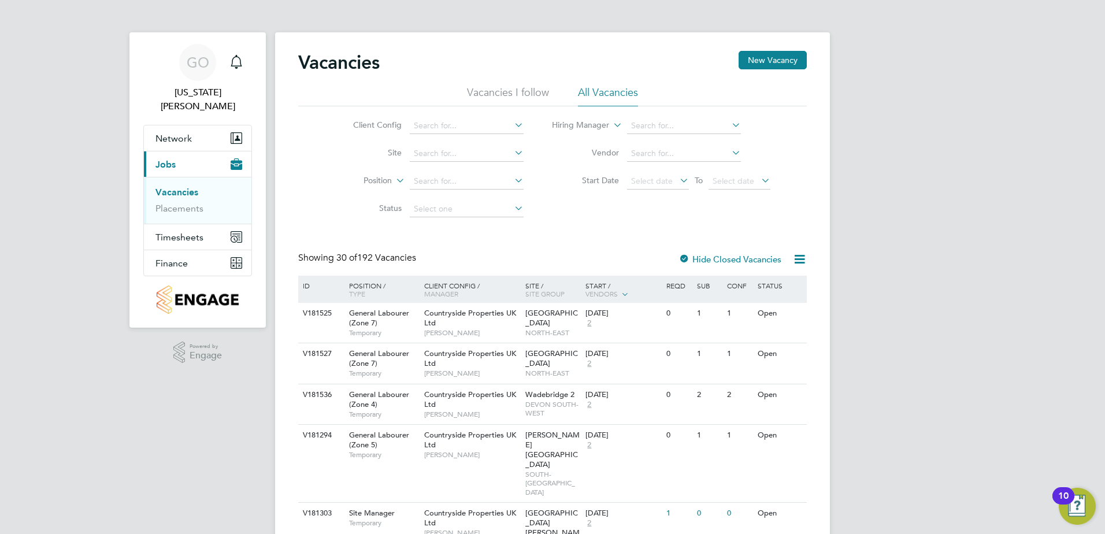
click at [479, 259] on li "Countryside Properties UK Ltd" at bounding box center [557, 267] width 296 height 16
type input "Countryside Properties UK Ltd"
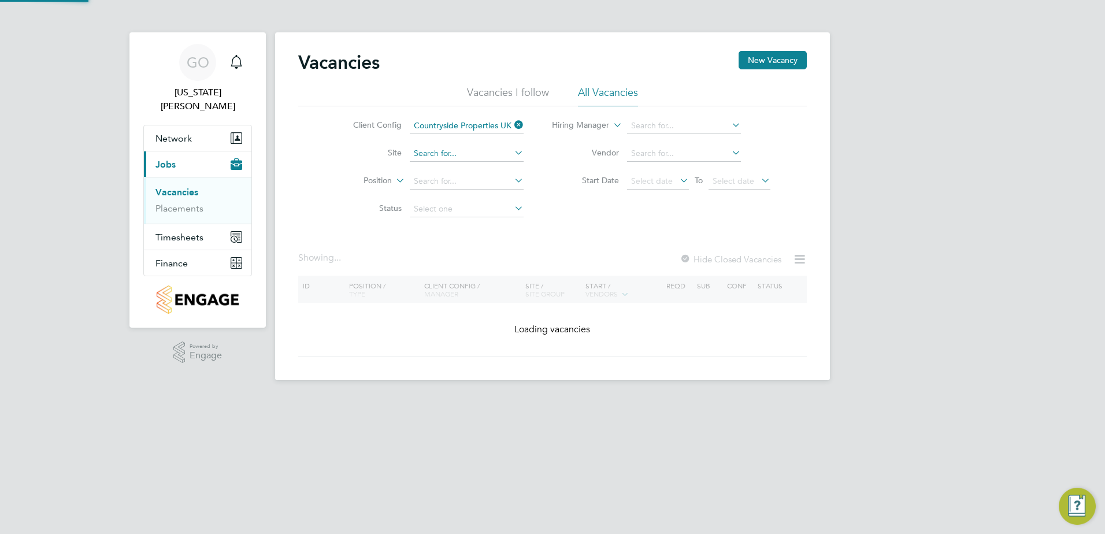
click at [446, 153] on input at bounding box center [467, 154] width 114 height 16
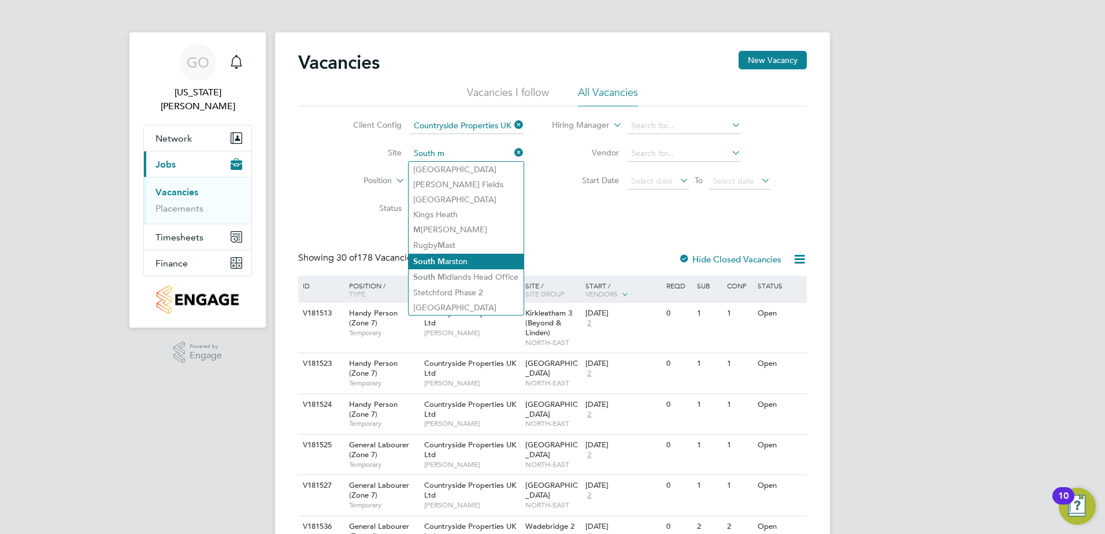
click at [439, 259] on b "M" at bounding box center [442, 262] width 8 height 10
type input "[GEOGRAPHIC_DATA][PERSON_NAME]"
